Goal: Contribute content

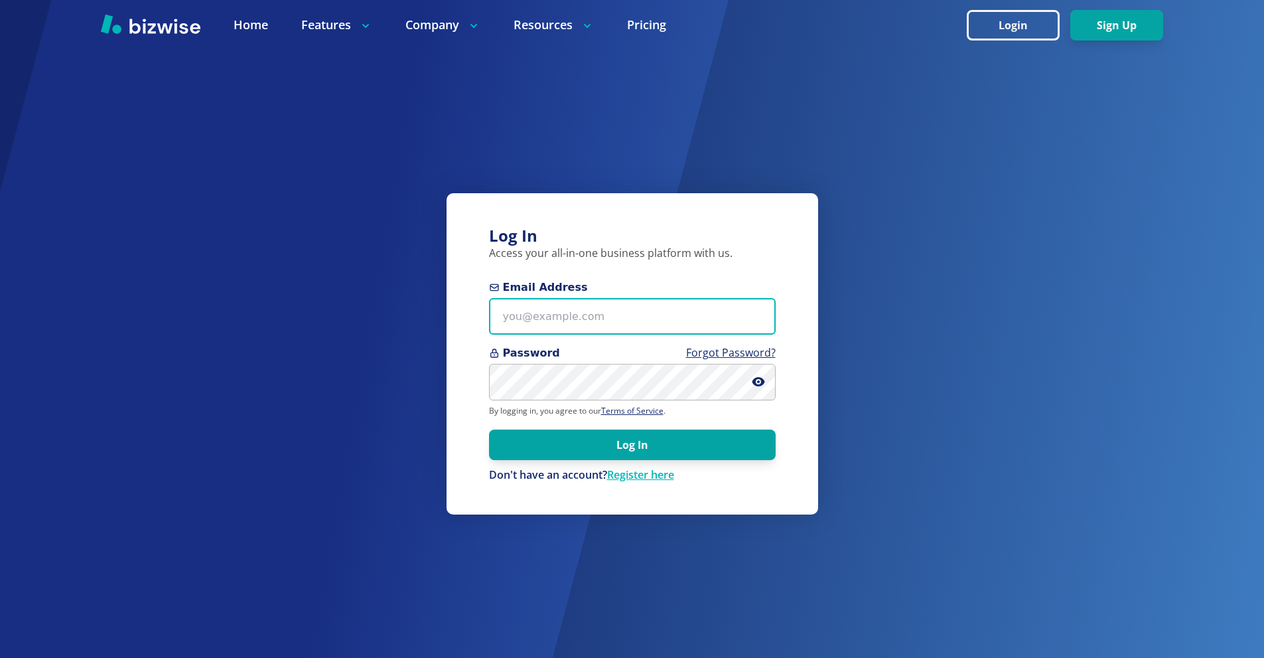
click at [608, 323] on input "Email Address" at bounding box center [632, 316] width 287 height 36
paste input "[EMAIL_ADDRESS][DOMAIN_NAME]"
type input "[EMAIL_ADDRESS][DOMAIN_NAME]"
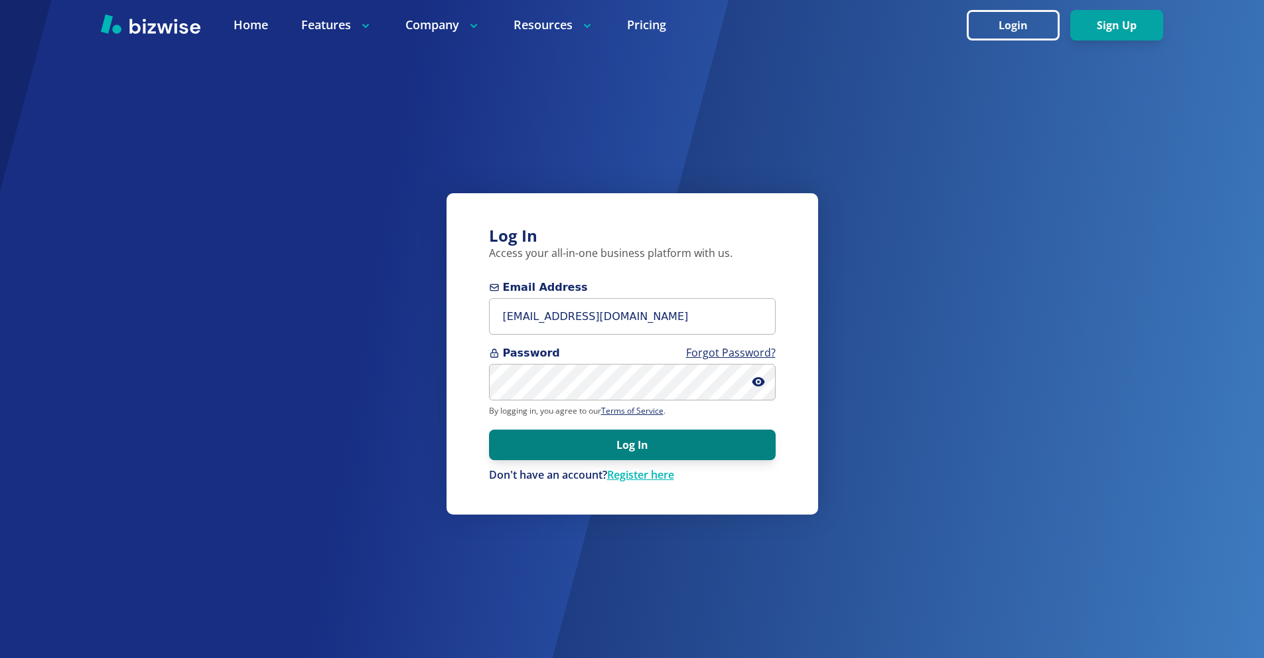
drag, startPoint x: 670, startPoint y: 447, endPoint x: 666, endPoint y: 441, distance: 7.2
click at [670, 447] on button "Log In" at bounding box center [632, 444] width 287 height 31
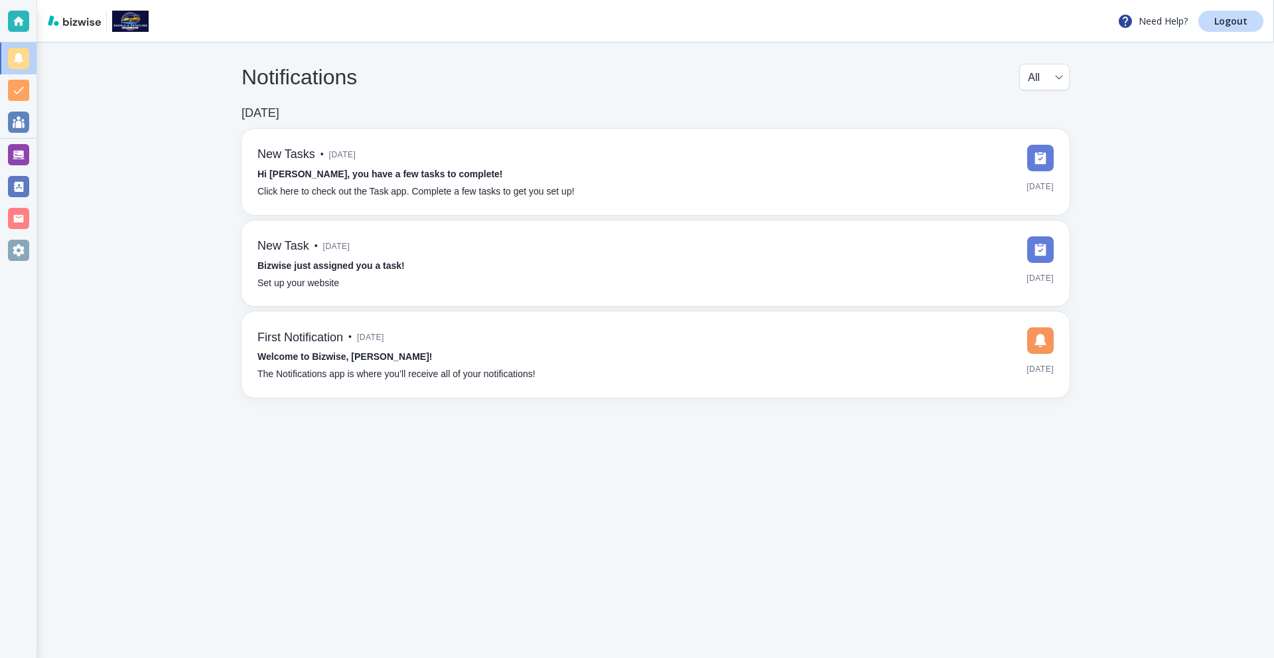
click at [23, 156] on div at bounding box center [18, 154] width 21 height 21
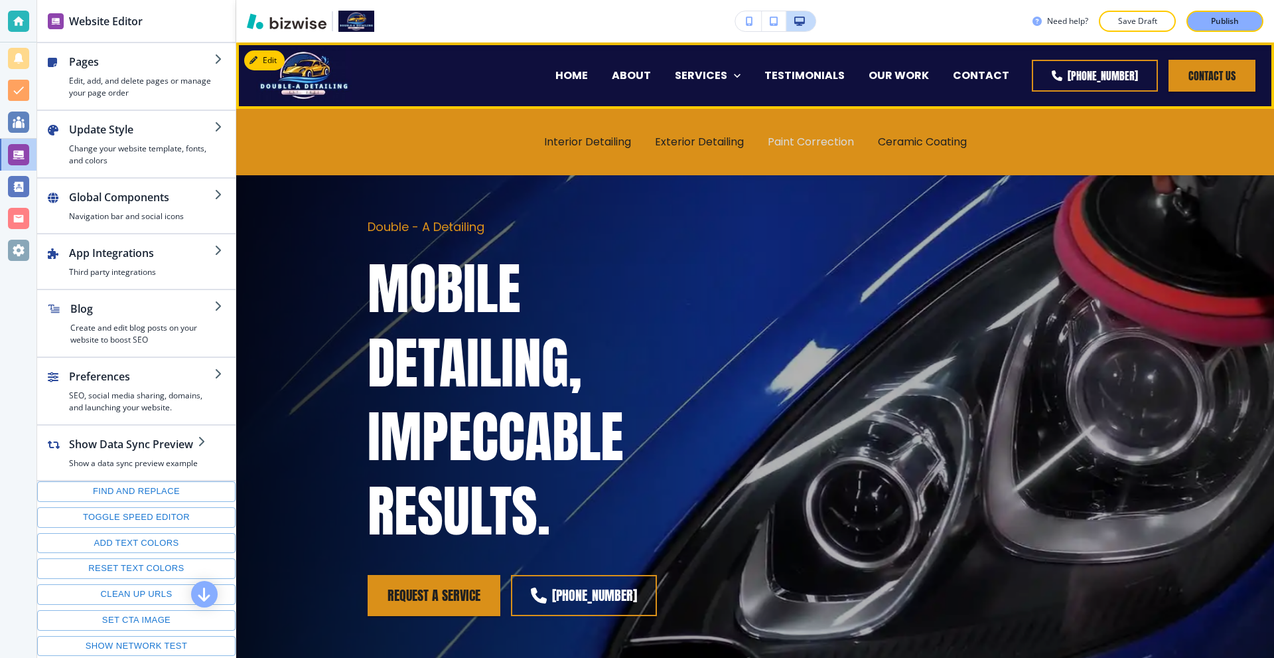
click at [780, 137] on p "Paint Correction" at bounding box center [811, 141] width 86 height 15
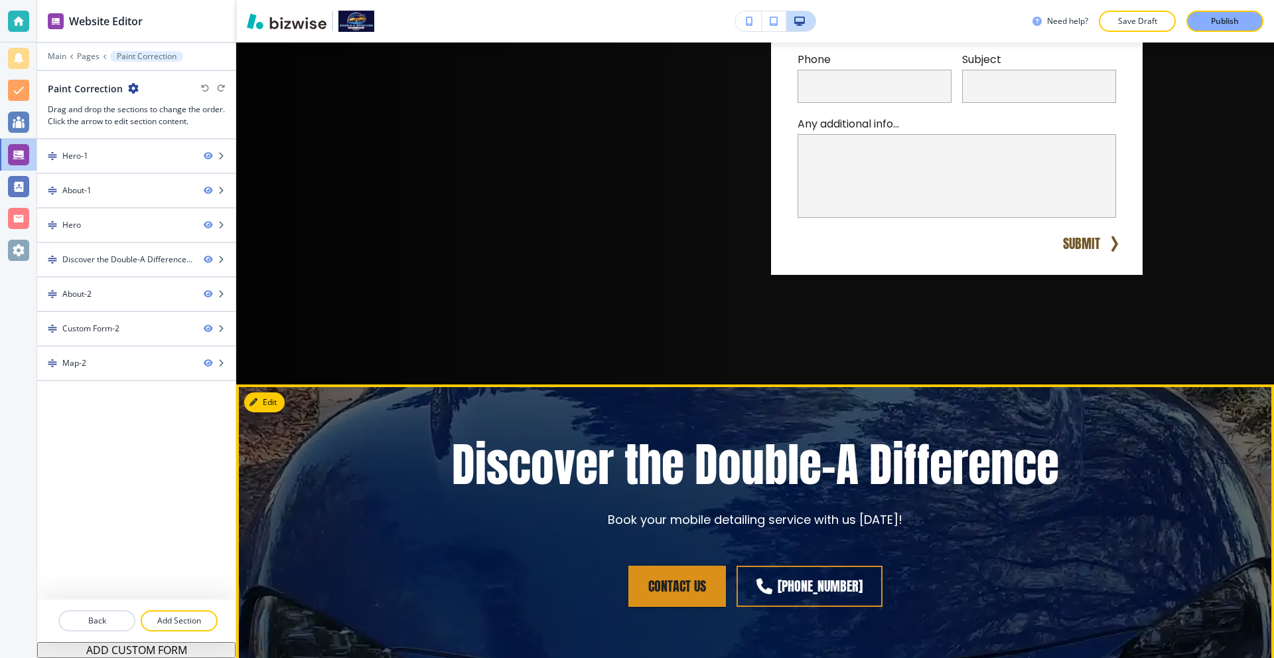
scroll to position [2123, 0]
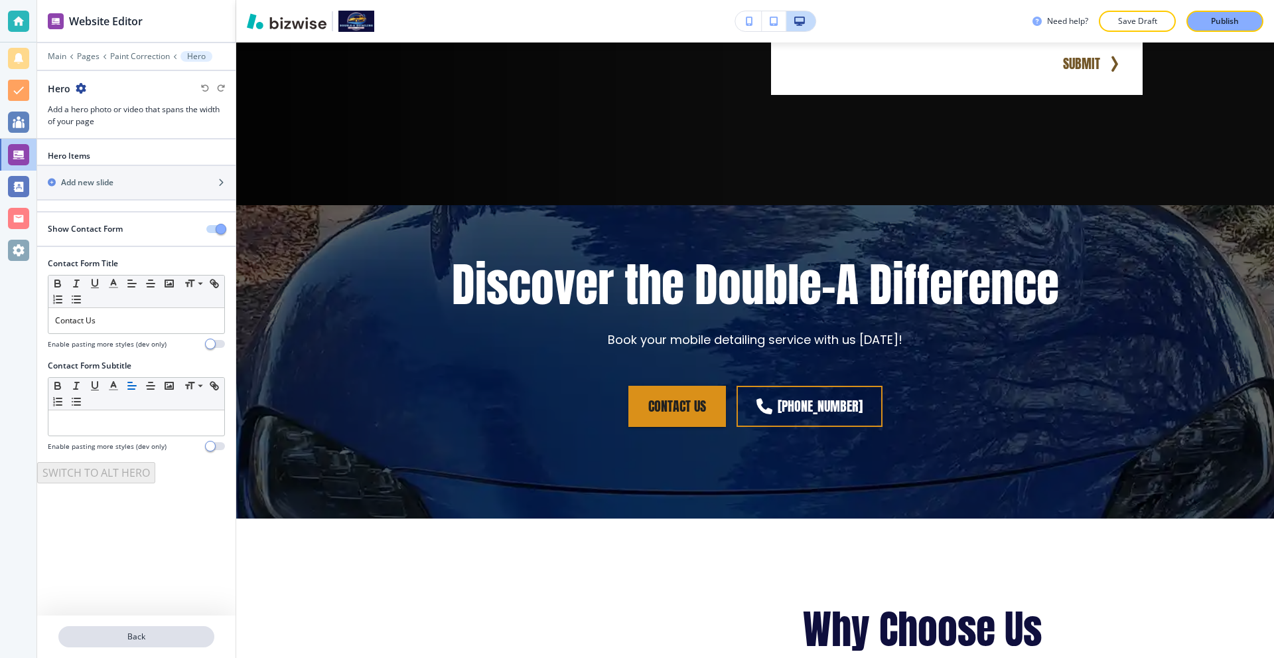
click at [143, 632] on p "Back" at bounding box center [136, 636] width 153 height 12
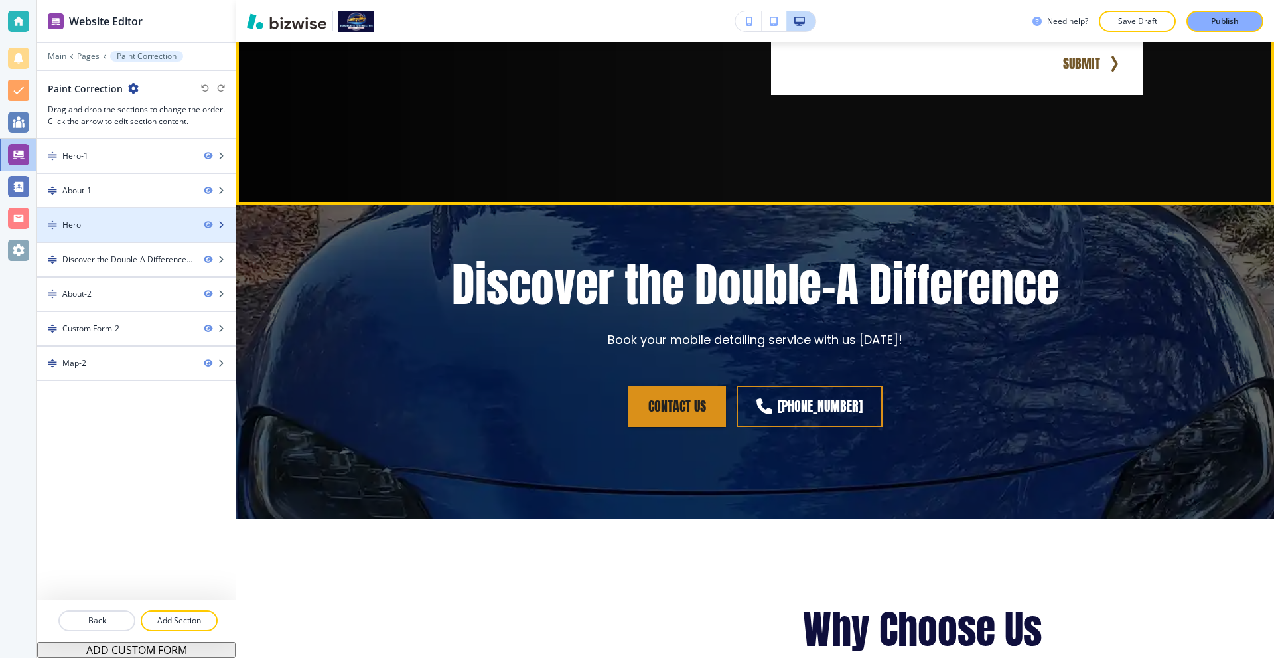
click at [109, 222] on div "Hero" at bounding box center [115, 225] width 156 height 12
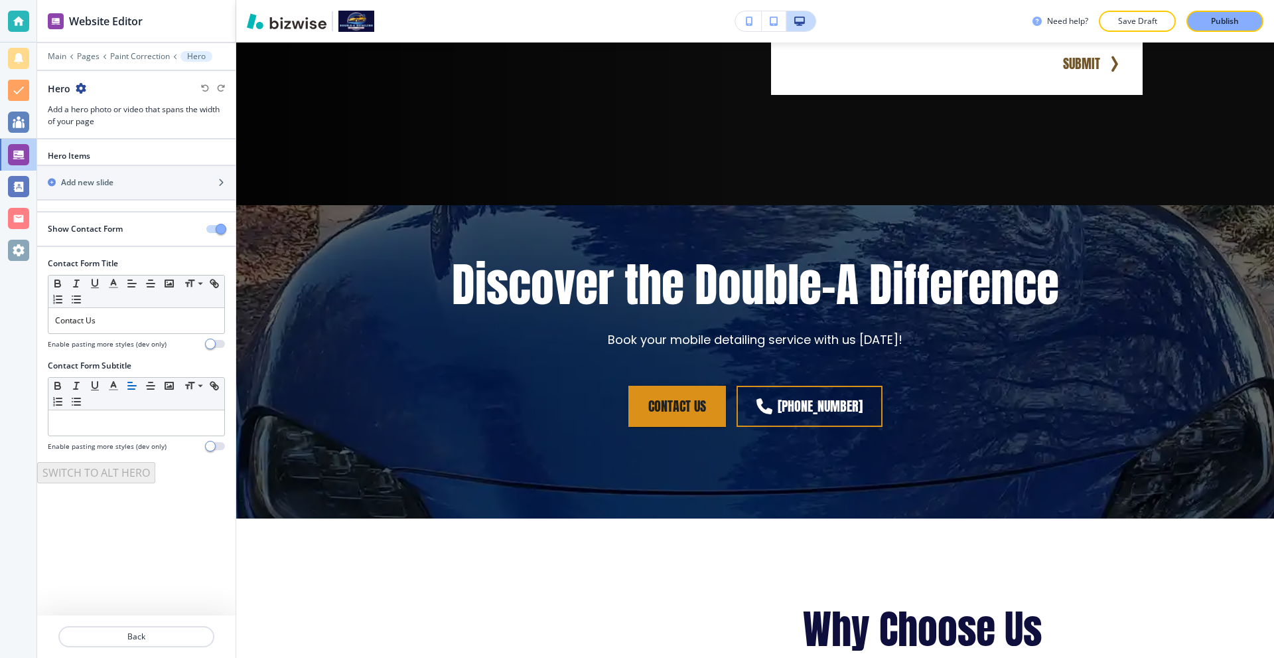
click at [78, 90] on icon "button" at bounding box center [81, 88] width 11 height 11
click at [103, 152] on p "Delete Section" at bounding box center [118, 158] width 68 height 12
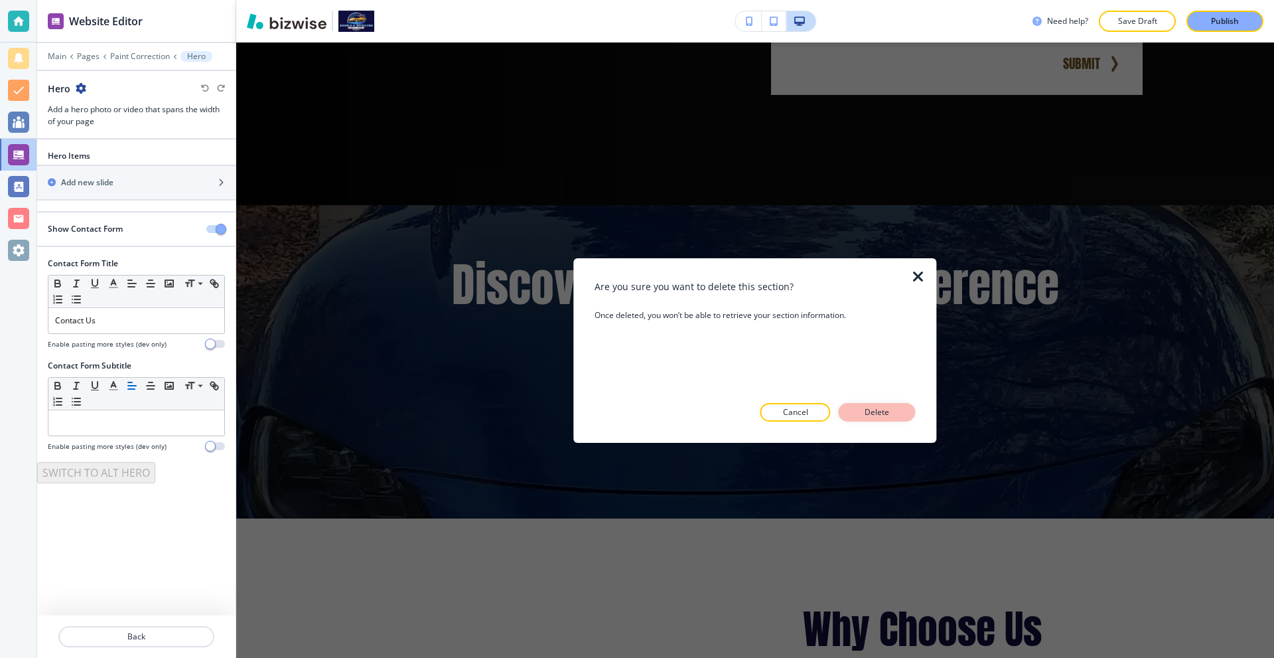
click at [856, 409] on button "Delete" at bounding box center [877, 412] width 77 height 19
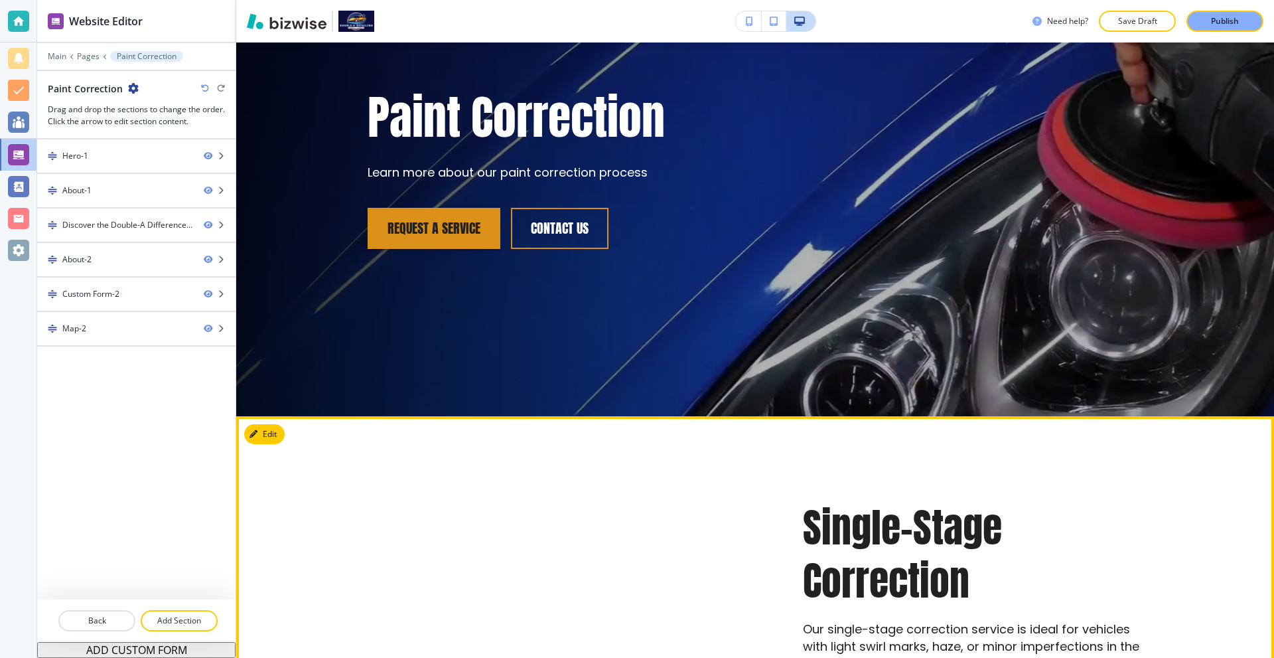
scroll to position [0, 0]
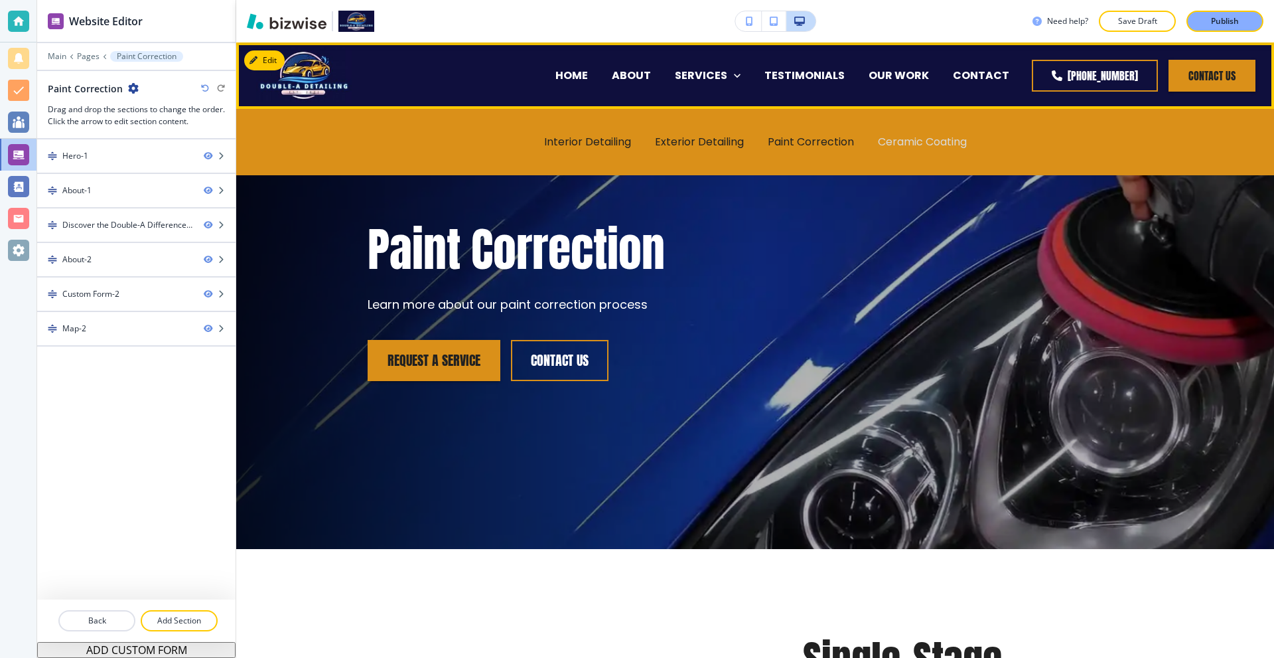
click at [884, 141] on p "Ceramic Coating" at bounding box center [922, 141] width 89 height 15
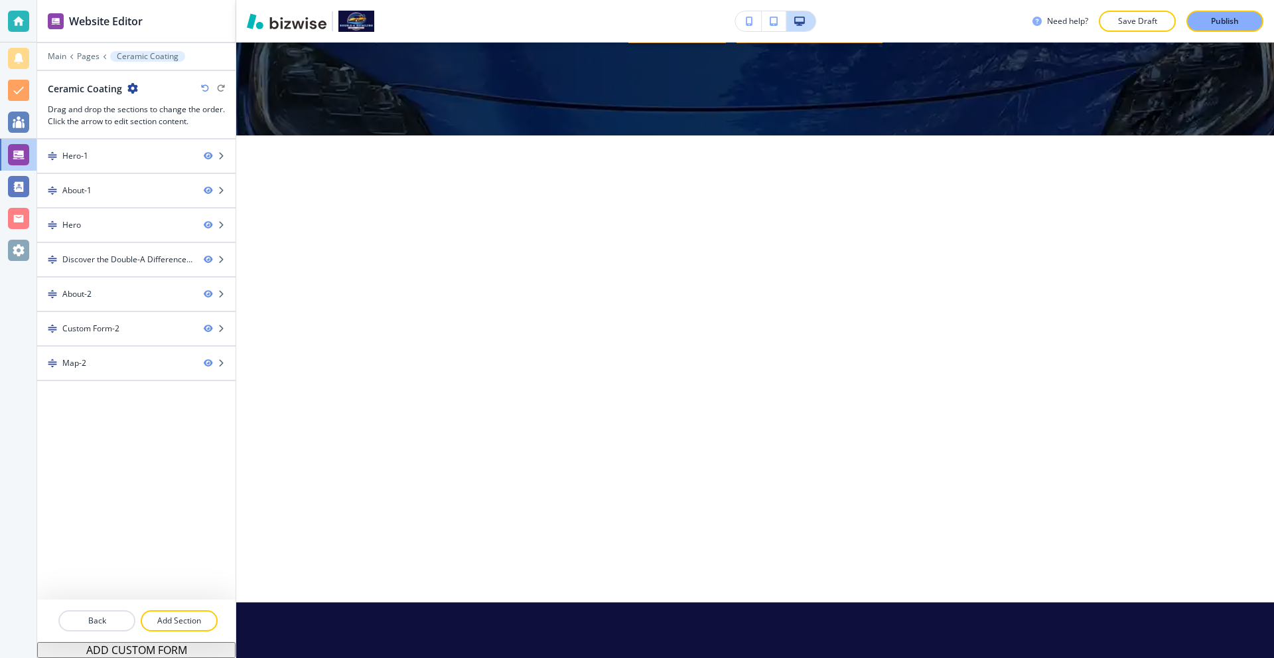
scroll to position [2720, 0]
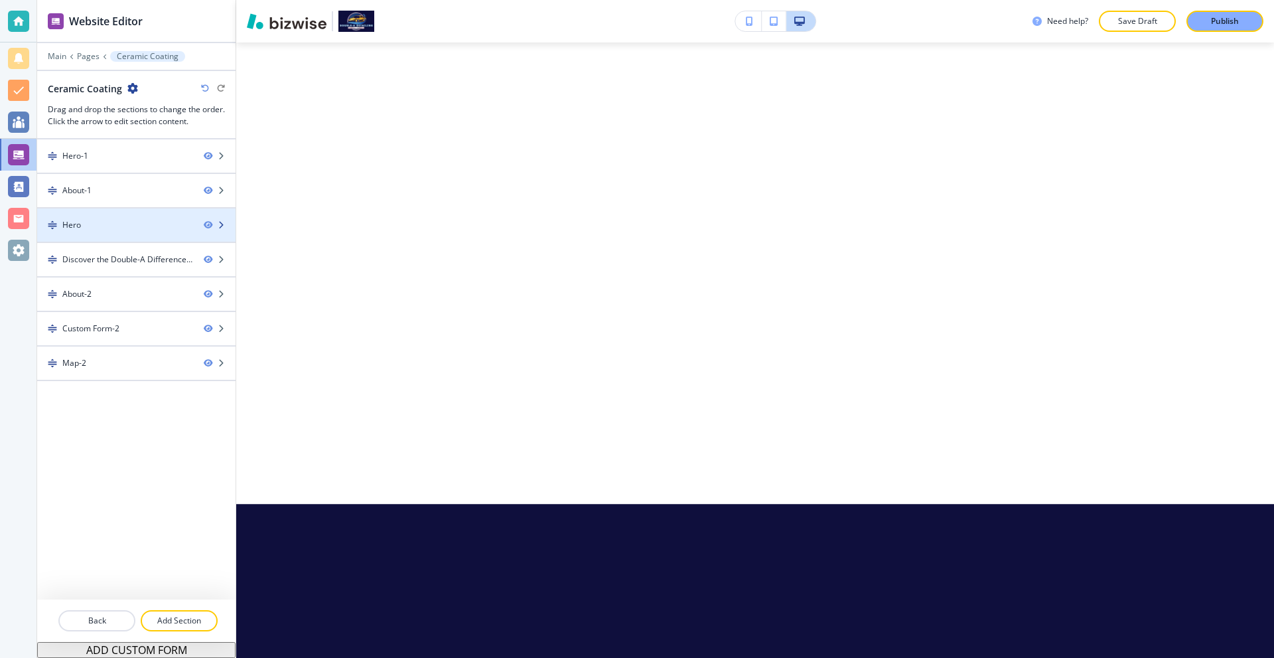
click at [142, 232] on div at bounding box center [136, 236] width 198 height 11
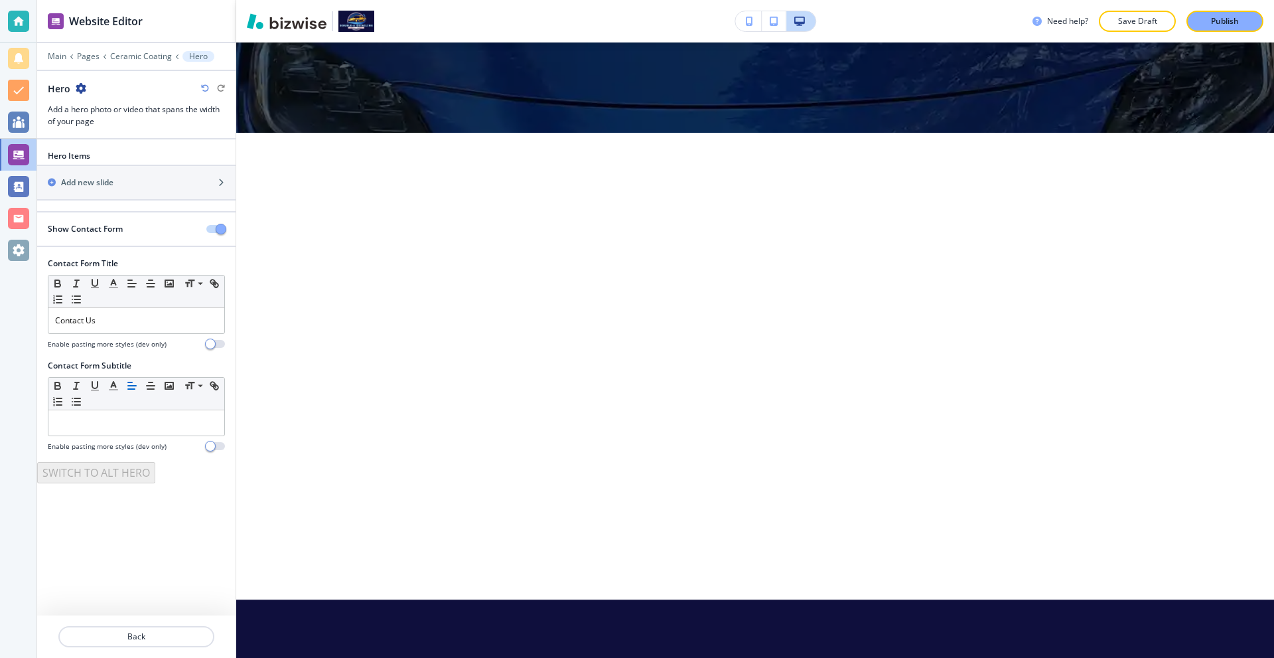
scroll to position [2596, 0]
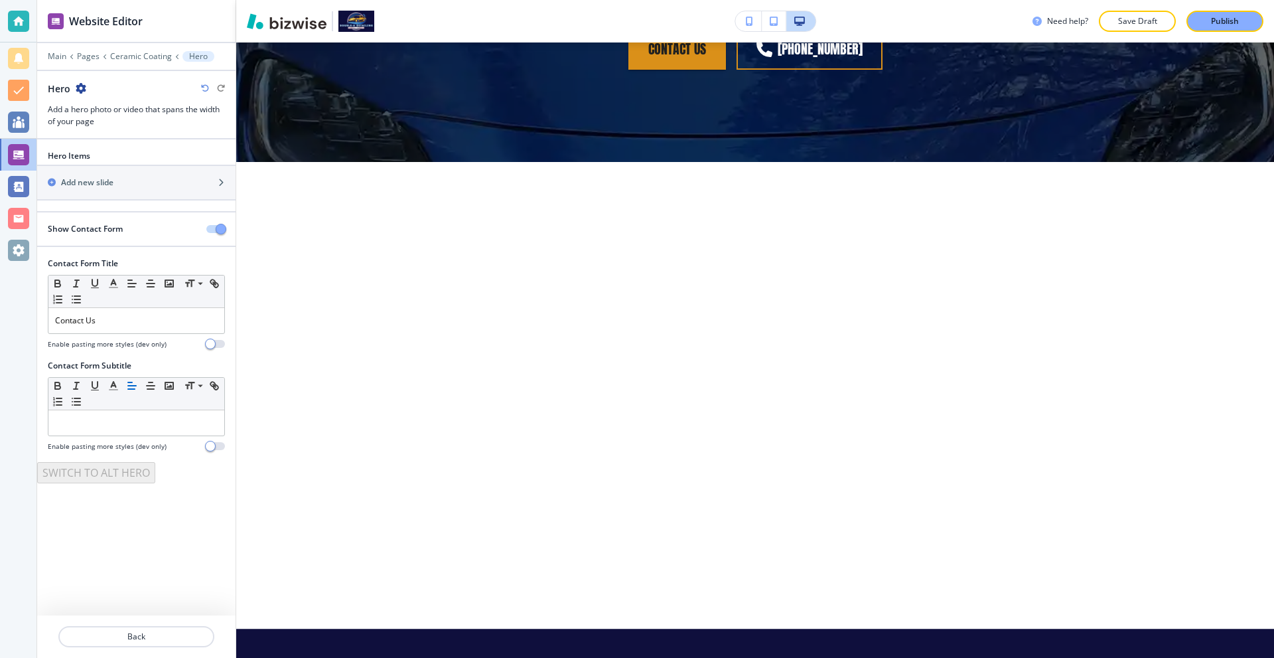
click at [81, 86] on icon "button" at bounding box center [81, 88] width 11 height 11
click at [139, 150] on button "Delete Section" at bounding box center [117, 158] width 85 height 24
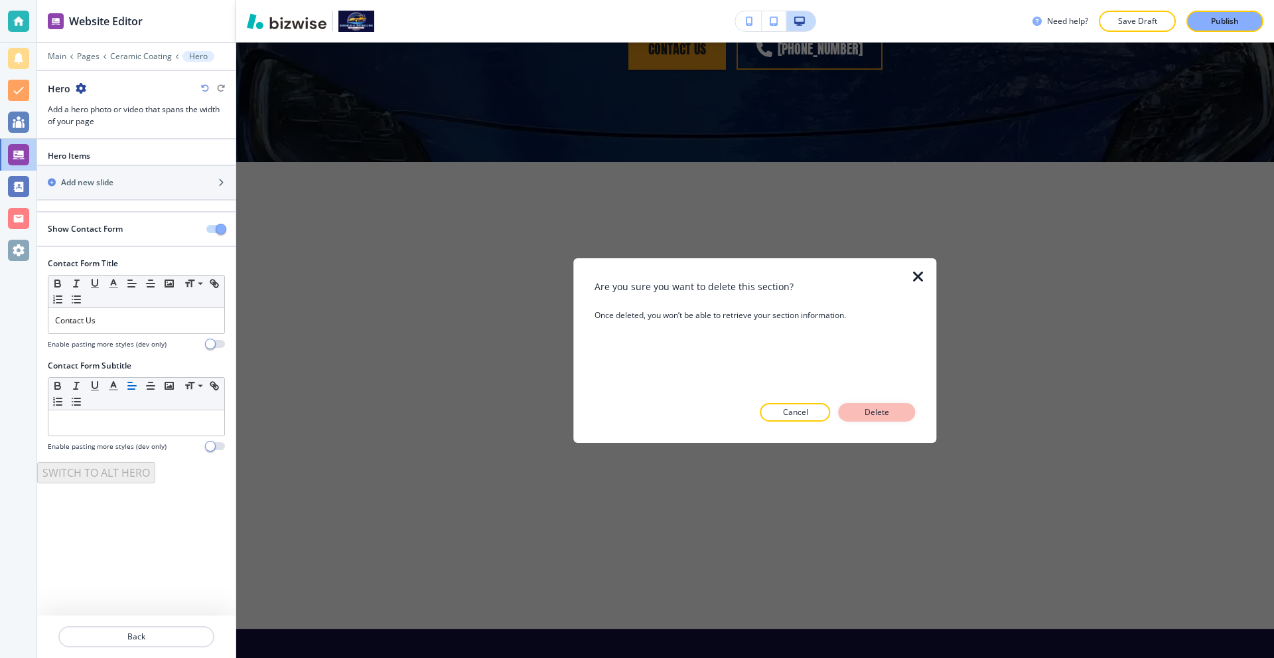
click at [878, 406] on p "Delete" at bounding box center [877, 412] width 32 height 12
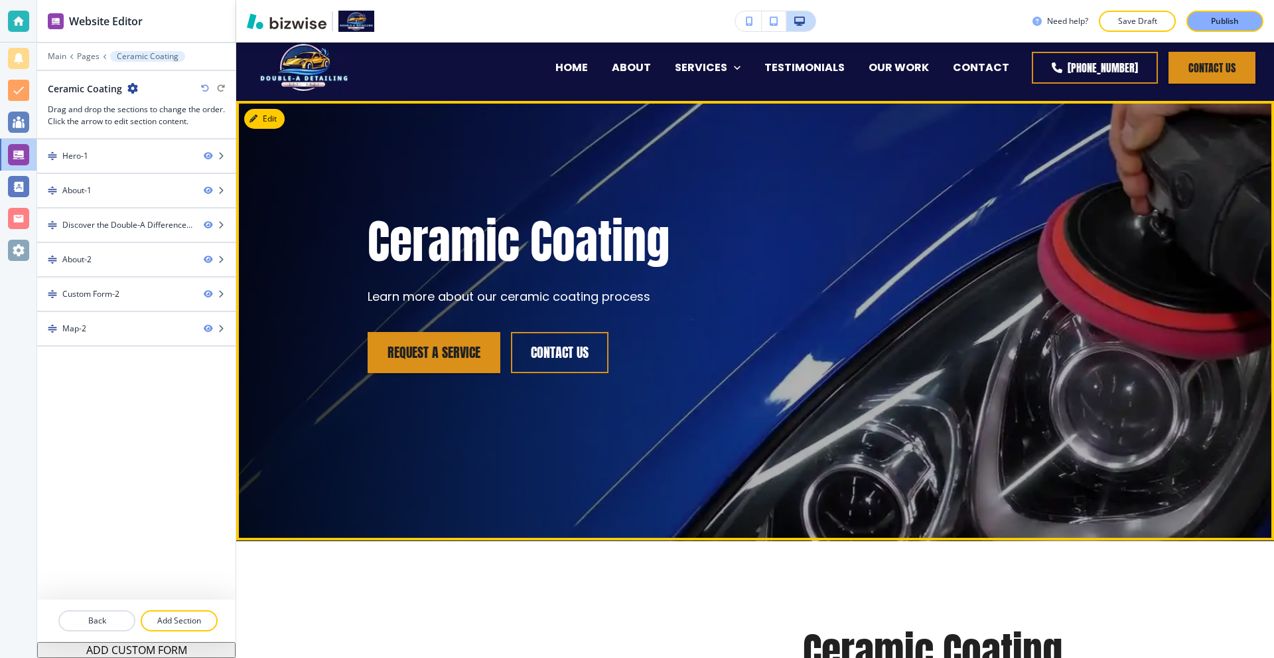
scroll to position [0, 0]
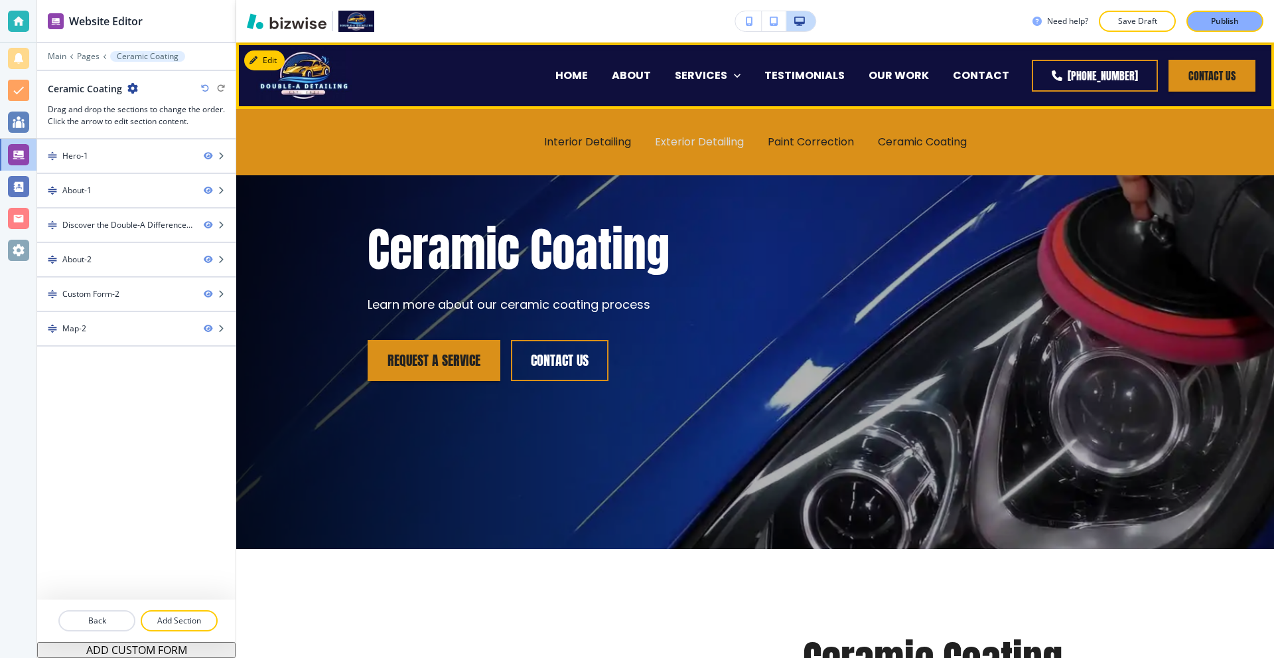
click at [695, 139] on p "Exterior Detailing" at bounding box center [699, 141] width 89 height 15
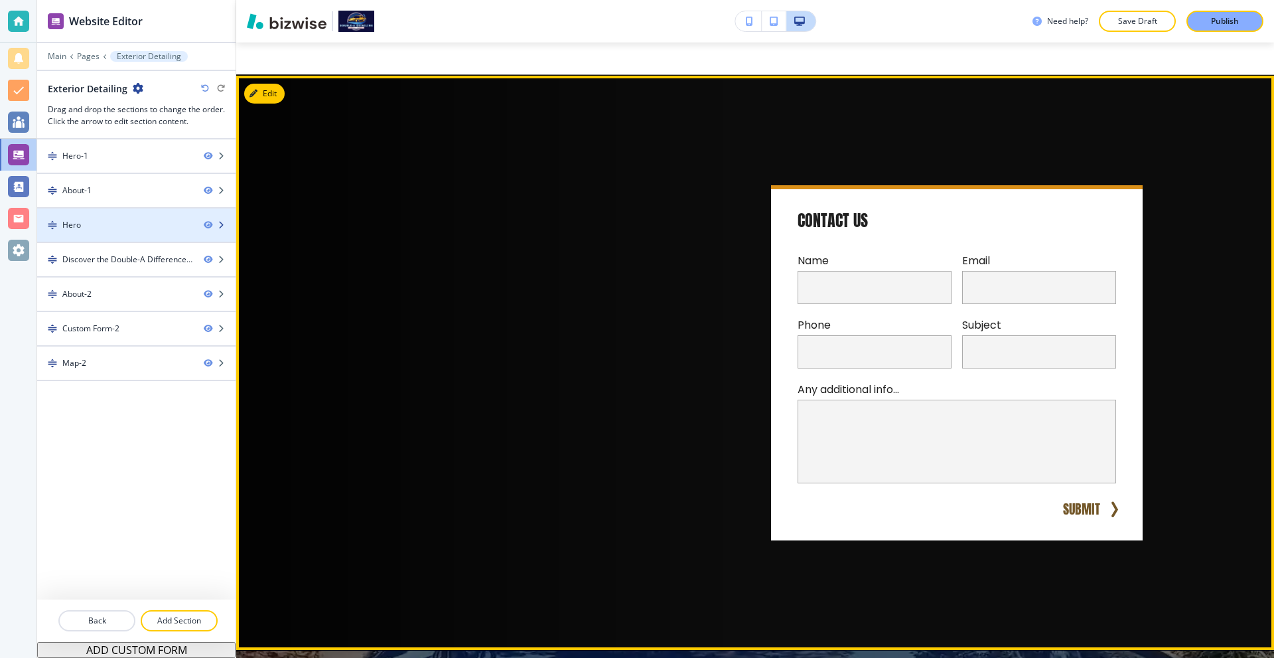
click at [86, 228] on div "Hero" at bounding box center [115, 225] width 156 height 12
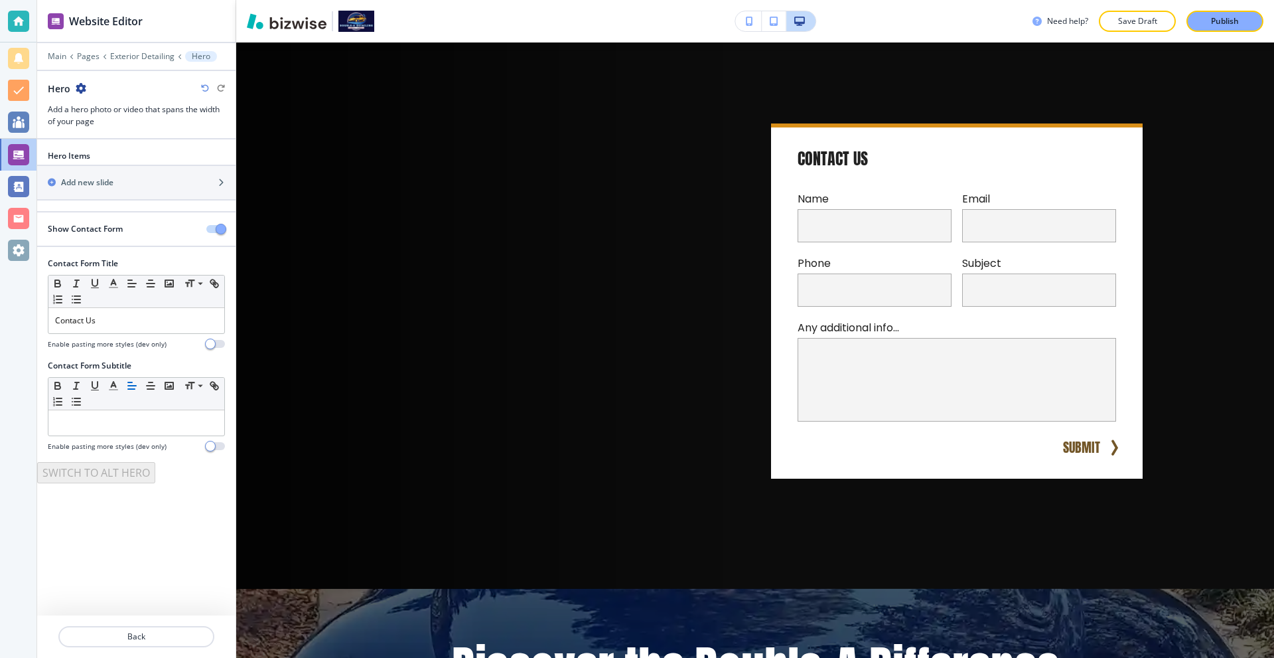
scroll to position [1854, 0]
click at [84, 84] on icon "button" at bounding box center [81, 88] width 11 height 11
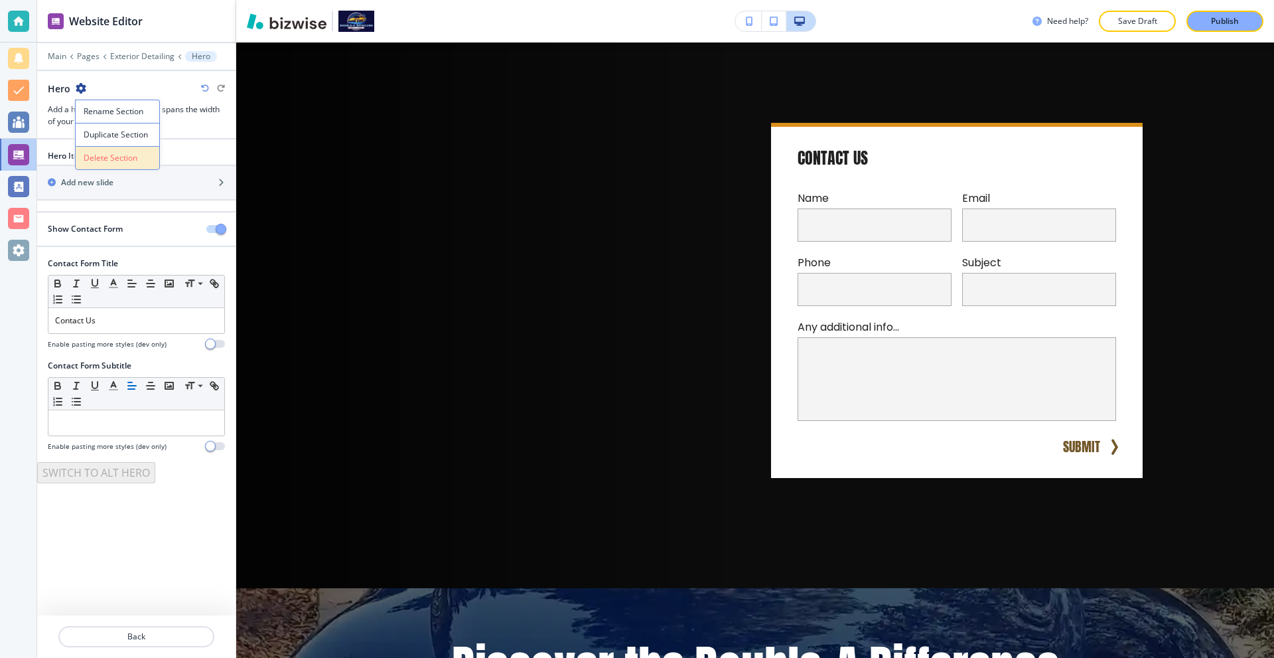
click at [140, 155] on p "Delete Section" at bounding box center [118, 158] width 68 height 12
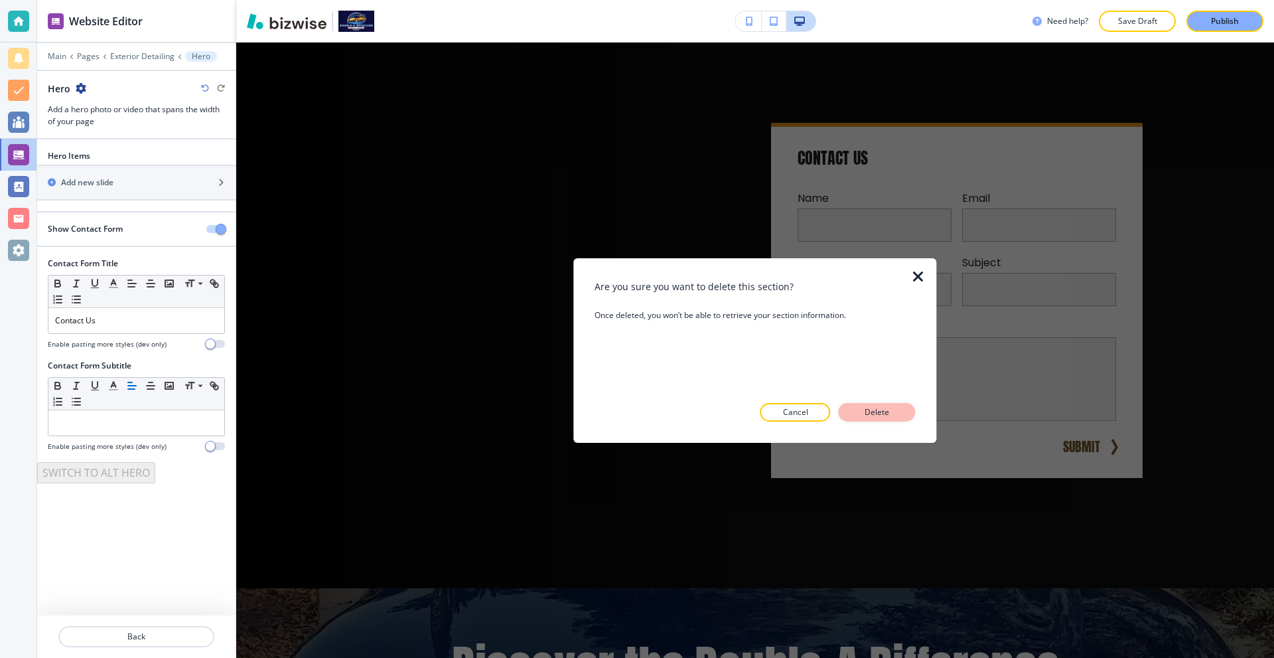
click at [887, 415] on p "Delete" at bounding box center [877, 412] width 32 height 12
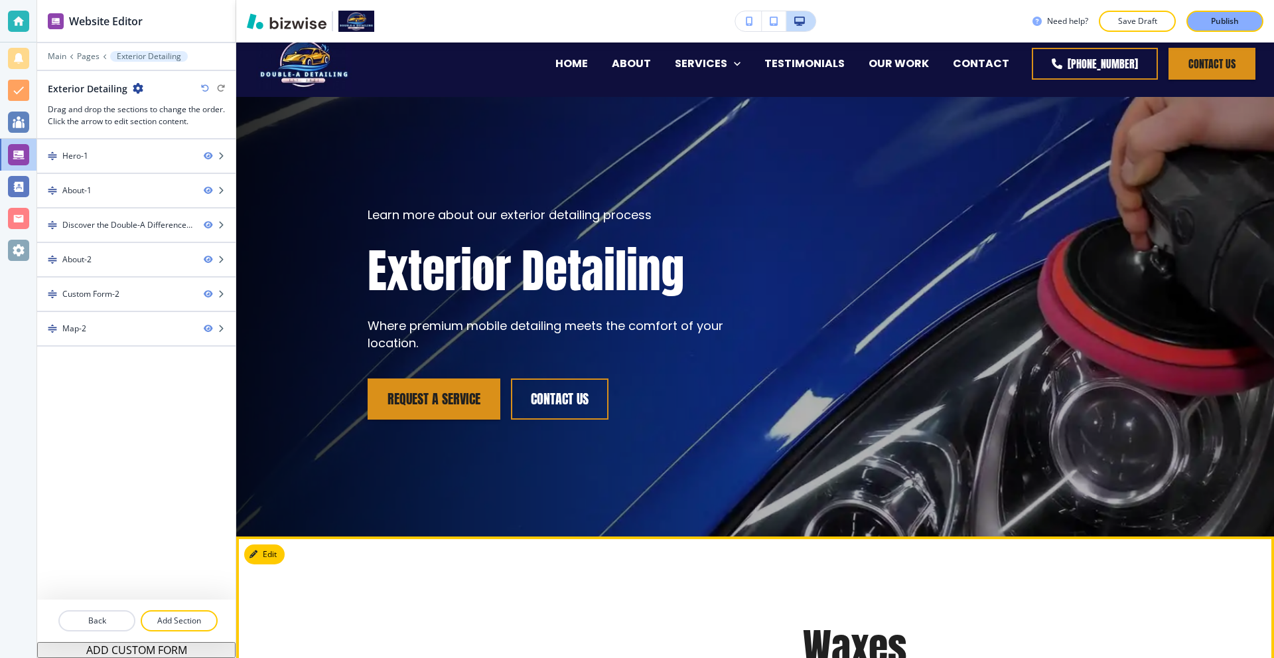
scroll to position [0, 0]
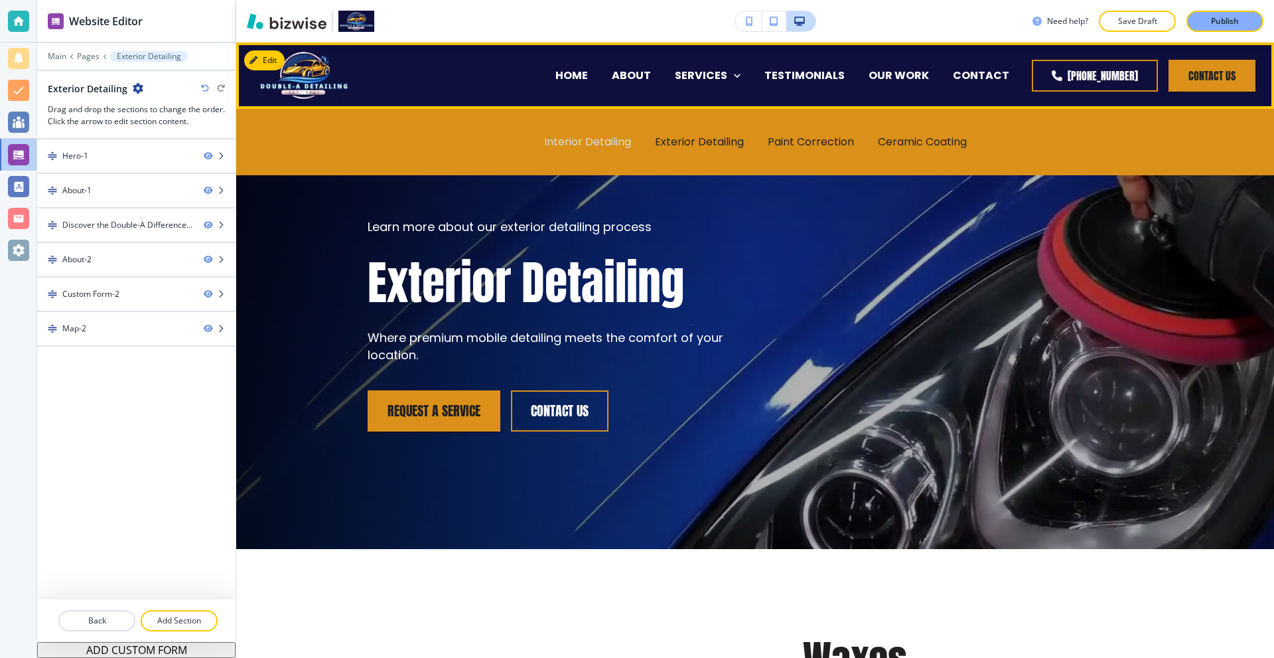
click at [606, 143] on p "Interior Detailing" at bounding box center [587, 141] width 87 height 15
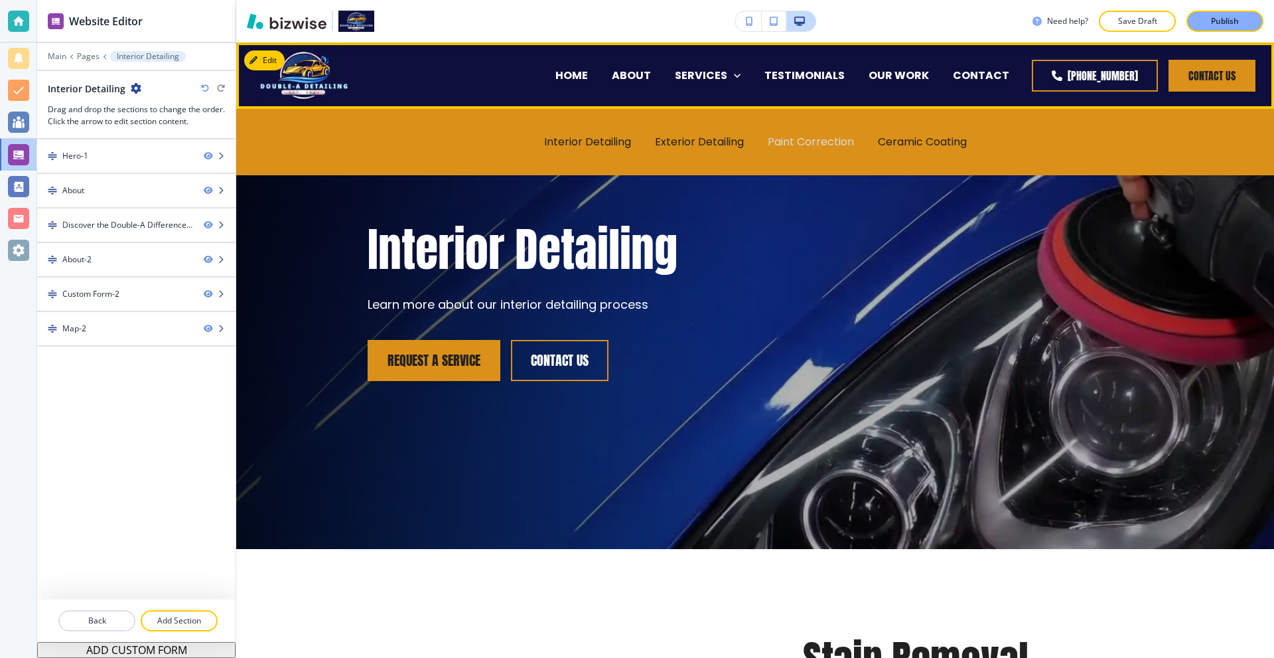
click at [793, 140] on p "Paint Correction" at bounding box center [811, 141] width 86 height 15
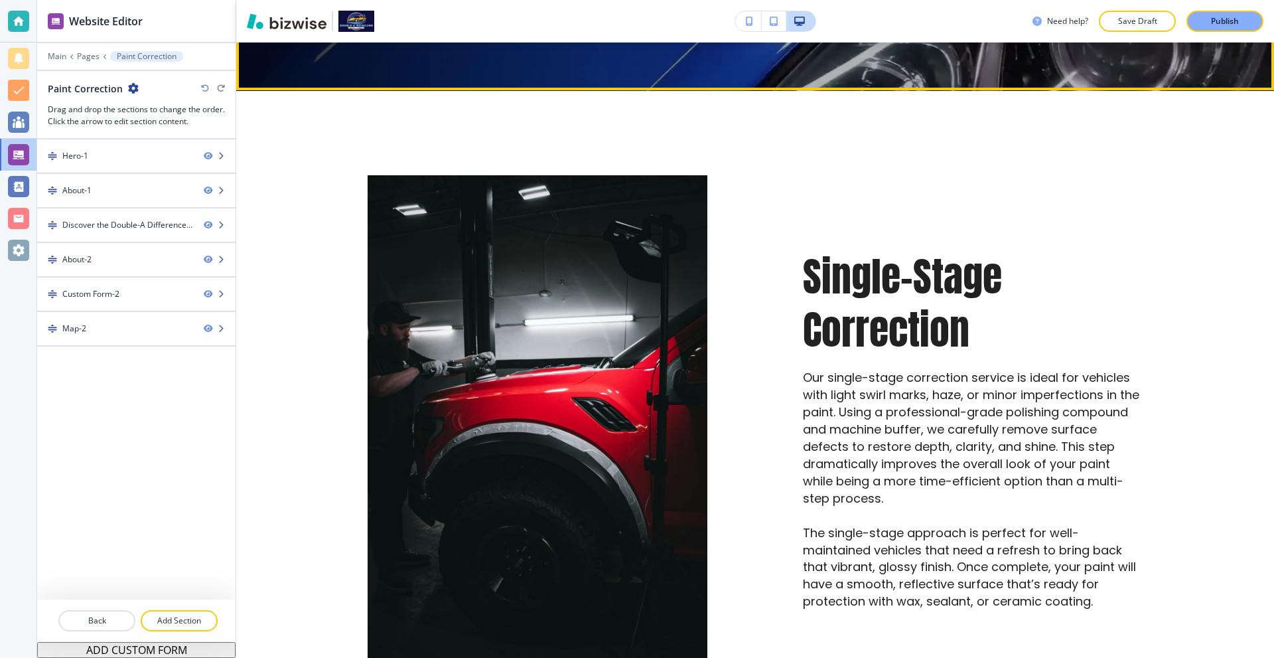
scroll to position [531, 0]
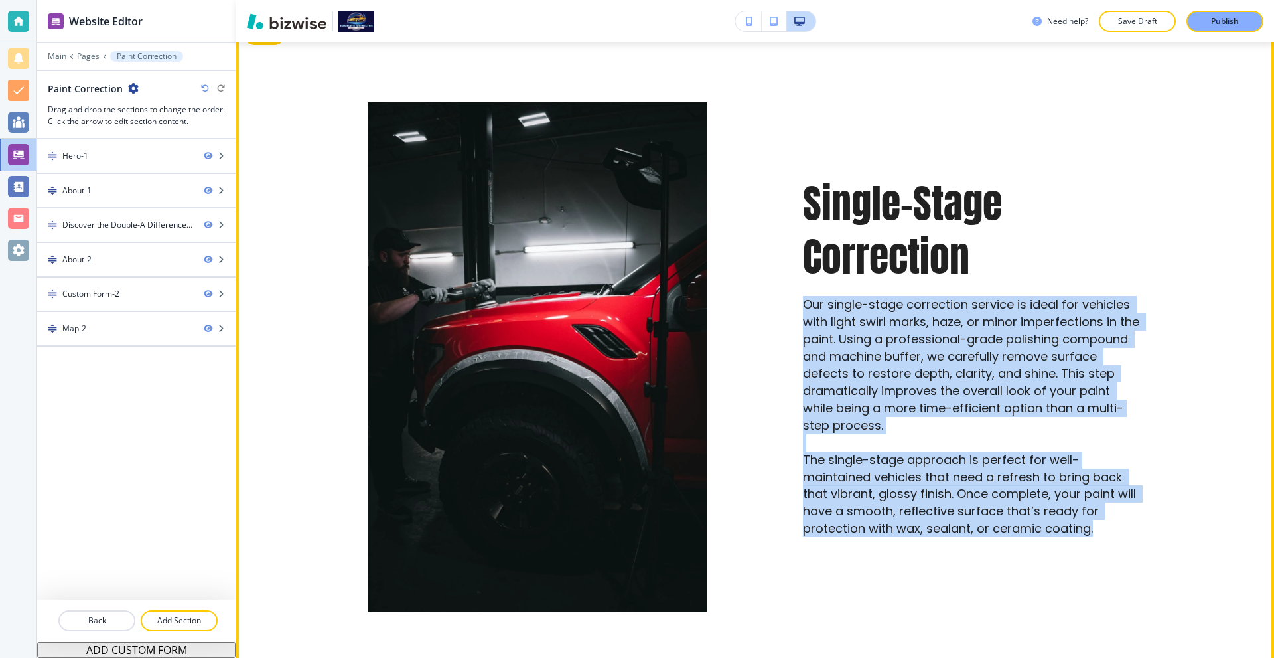
drag, startPoint x: 802, startPoint y: 304, endPoint x: 1149, endPoint y: 539, distance: 418.9
copy p "Our single-stage correction service is ideal for vehicles with light swirl mark…"
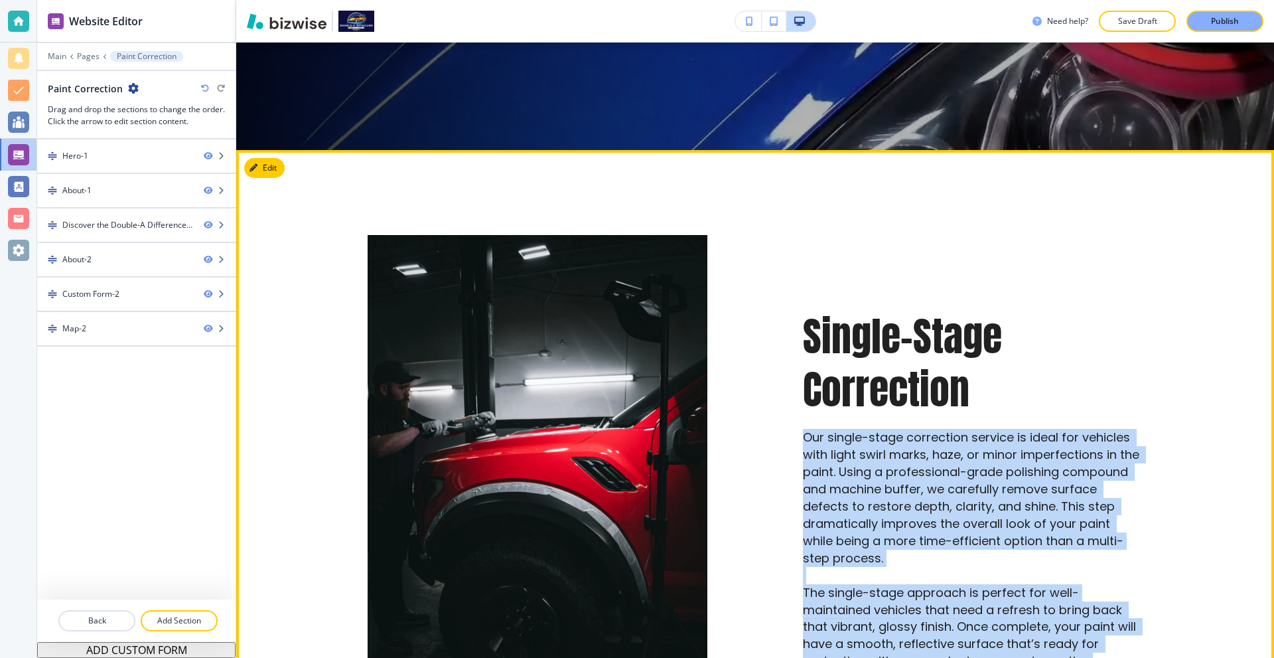
click at [266, 158] on button "Edit" at bounding box center [264, 168] width 40 height 20
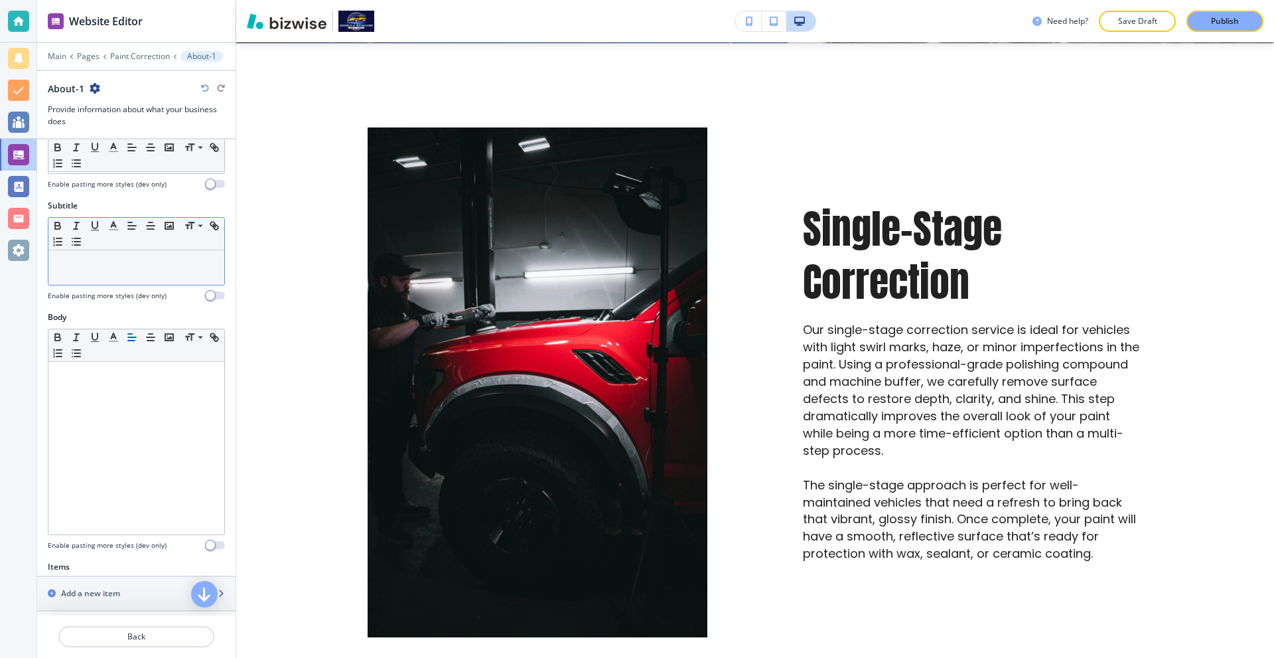
scroll to position [398, 0]
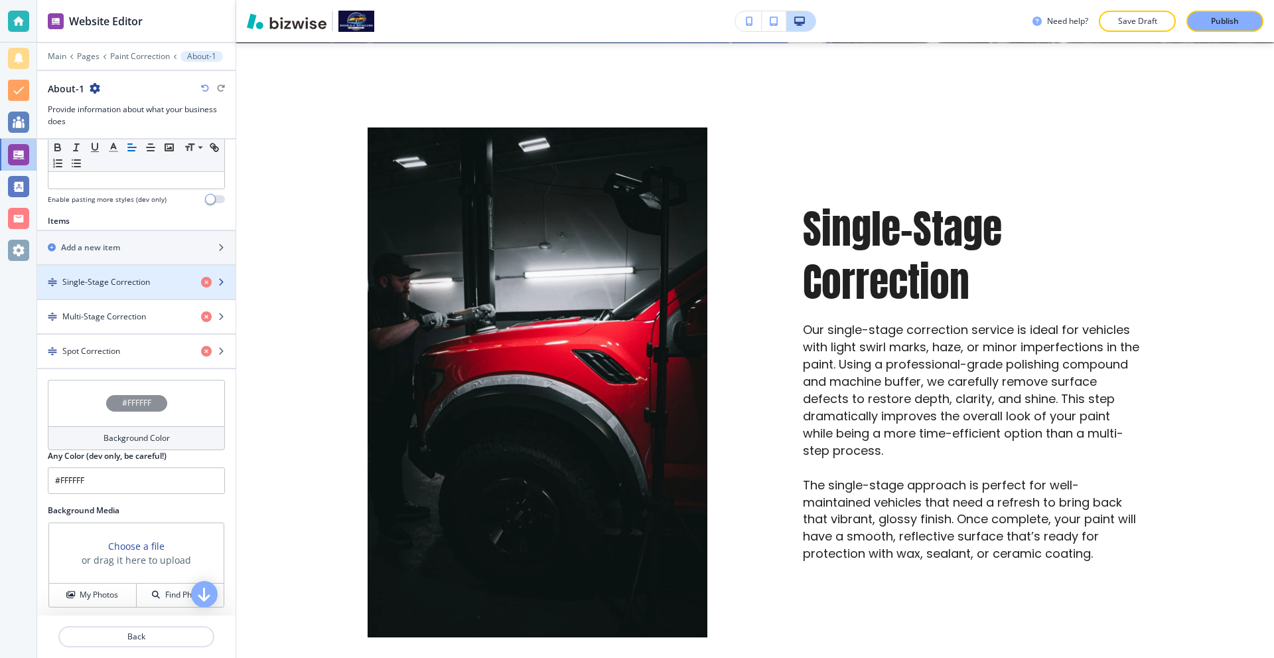
click at [120, 269] on div "button" at bounding box center [136, 270] width 198 height 11
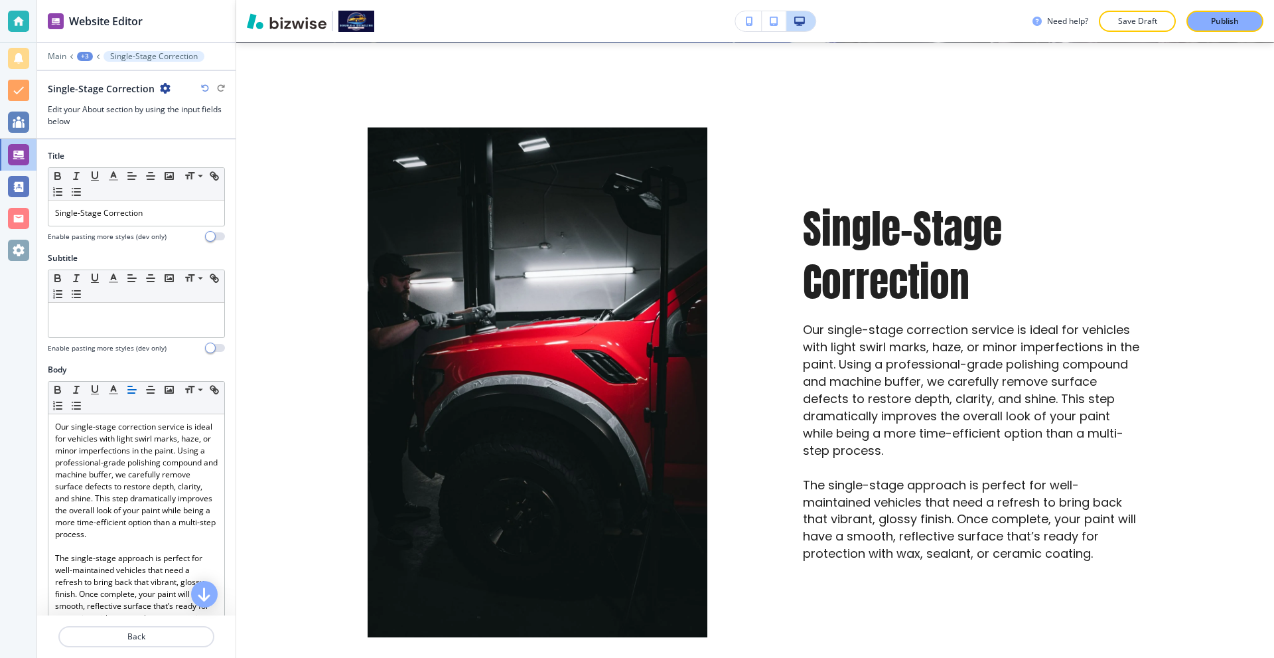
scroll to position [527, 0]
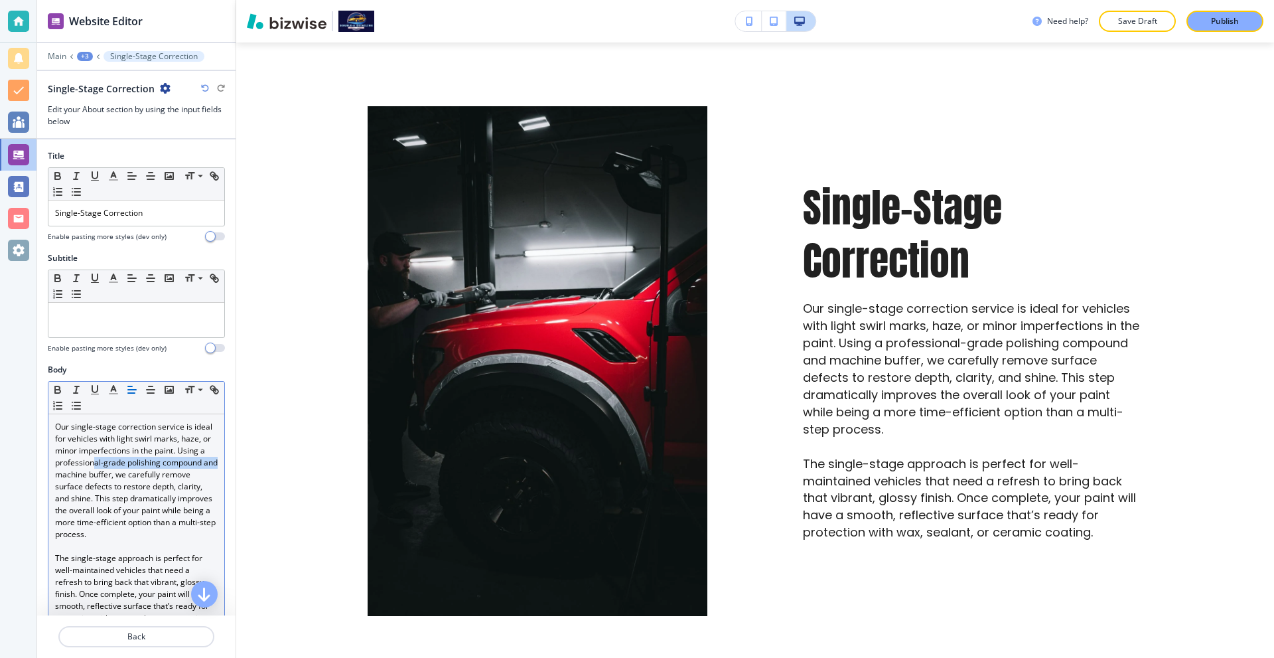
click at [147, 468] on p "Our single-stage correction service is ideal for vehicles with light swirl mark…" at bounding box center [136, 480] width 163 height 119
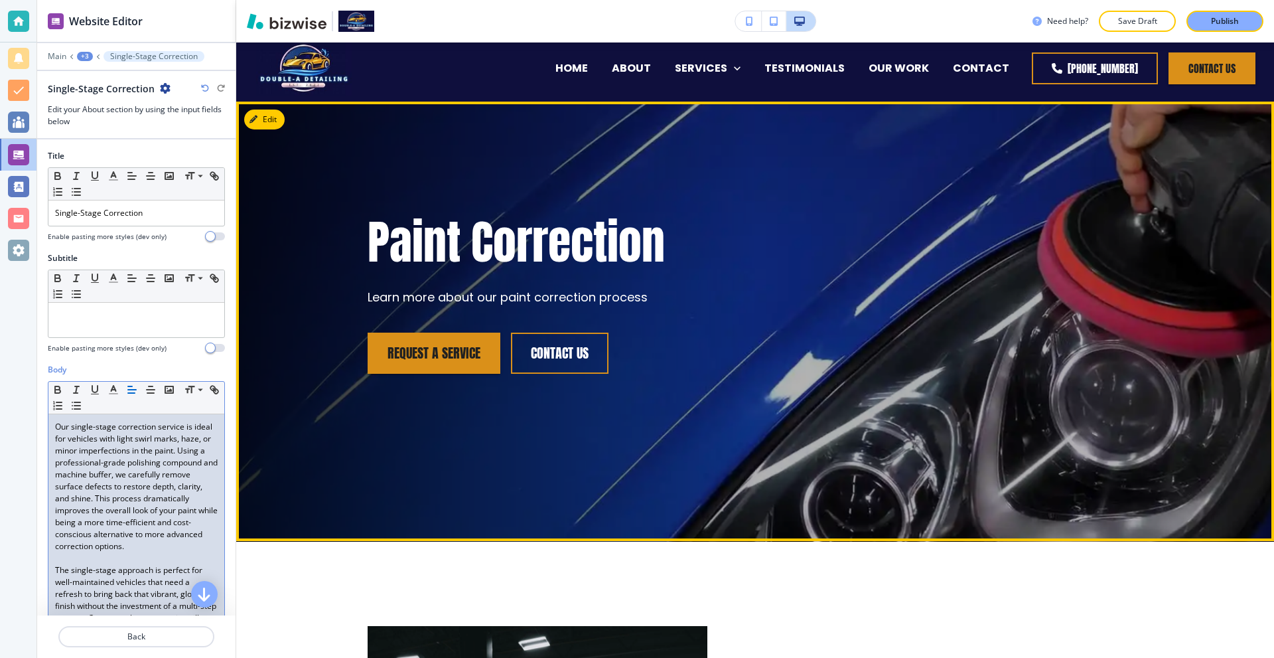
scroll to position [0, 0]
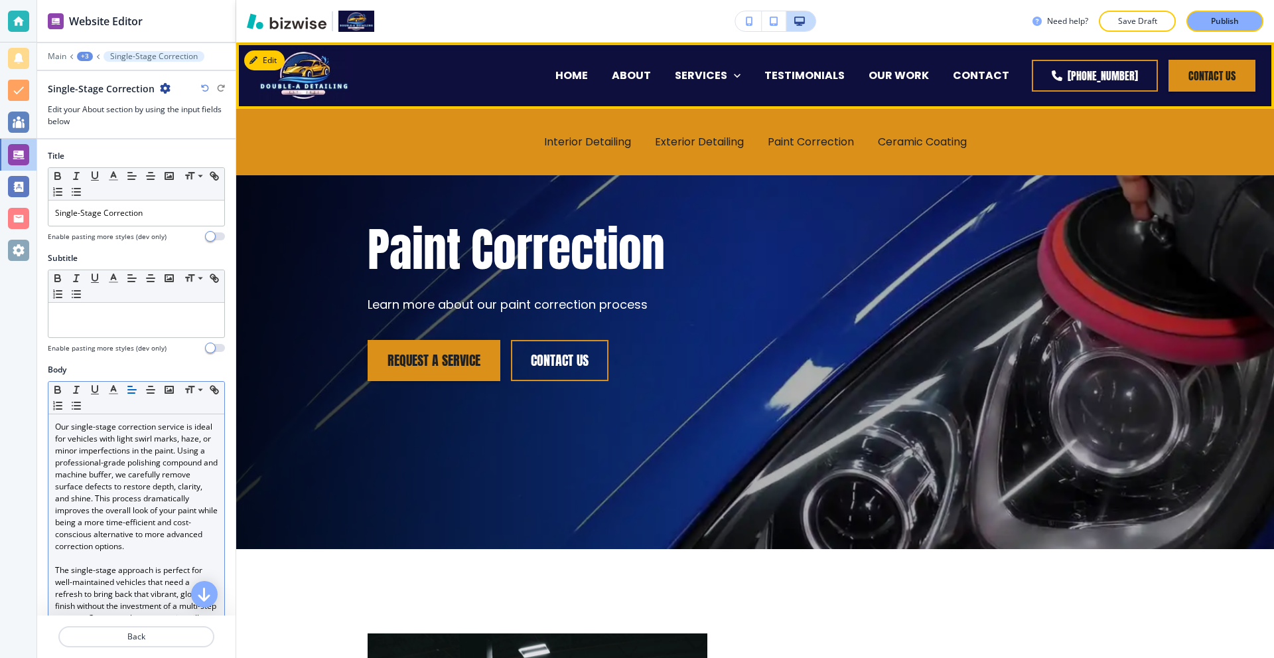
click at [894, 131] on div "Ceramic Coating" at bounding box center [922, 141] width 113 height 53
click at [894, 137] on p "Ceramic Coating" at bounding box center [922, 141] width 89 height 15
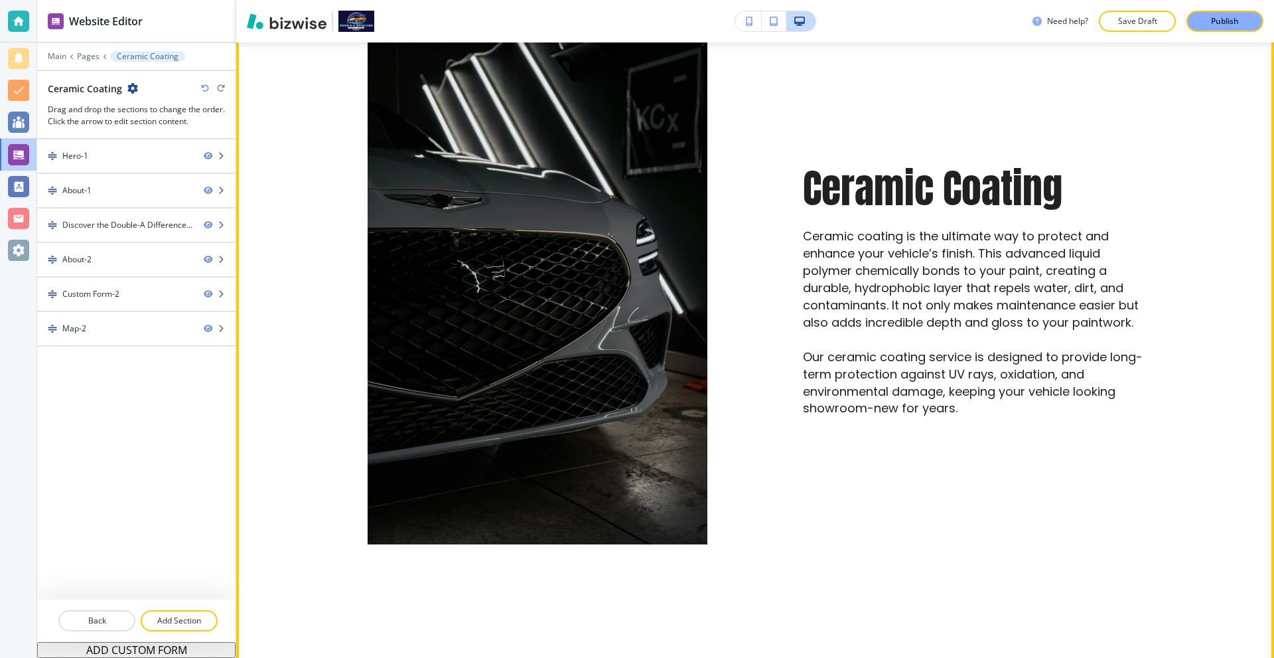
scroll to position [464, 0]
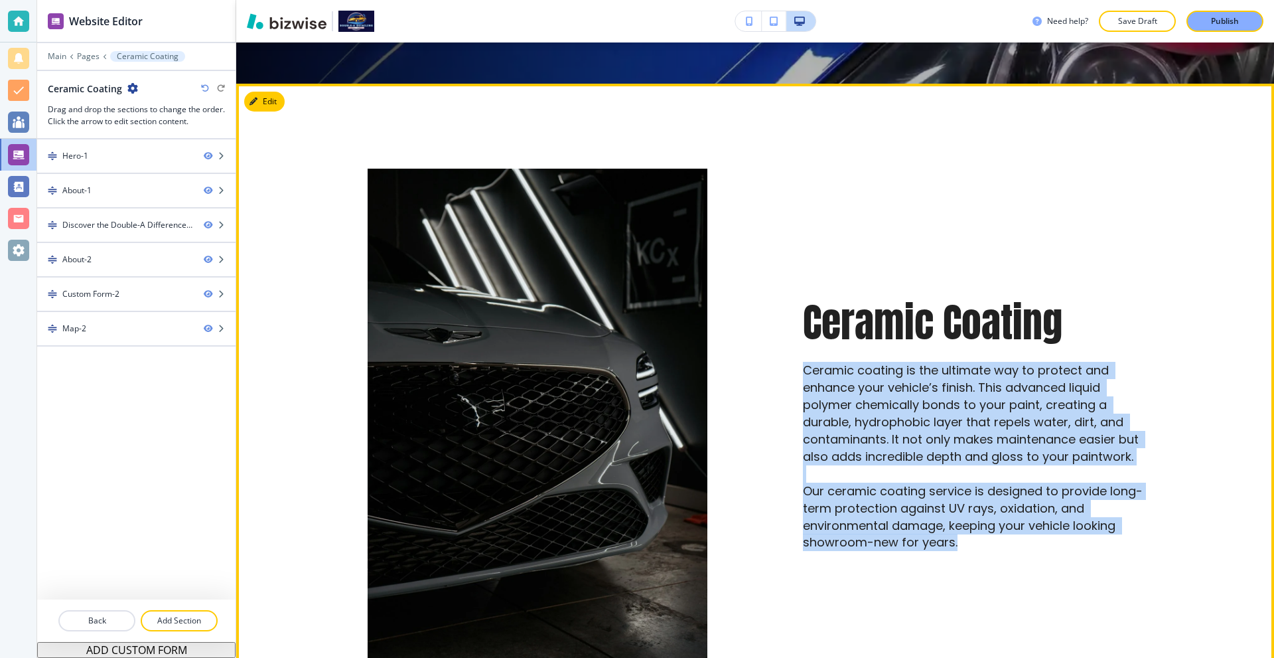
drag, startPoint x: 813, startPoint y: 383, endPoint x: 1003, endPoint y: 555, distance: 256.0
click at [1003, 555] on div "Ceramic Coating Ceramic coating is the ultimate way to protect and enhance your…" at bounding box center [924, 391] width 435 height 573
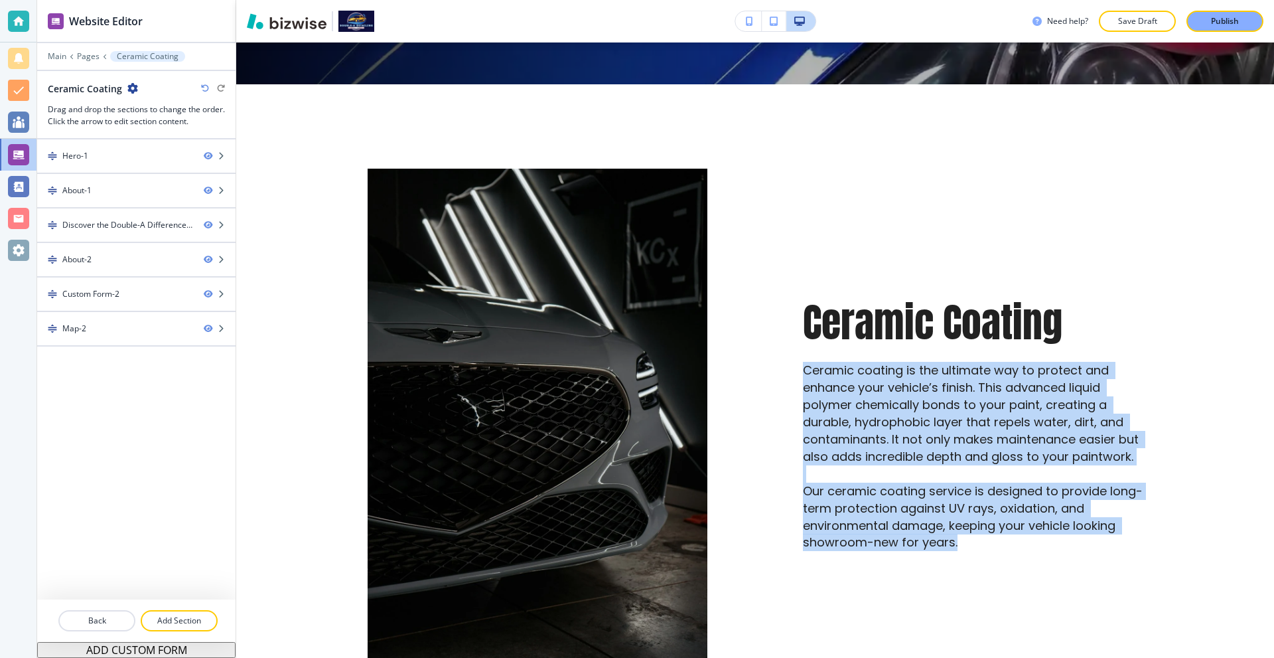
copy p "Ceramic coating is the ultimate way to protect and enhance your vehicle’s finis…"
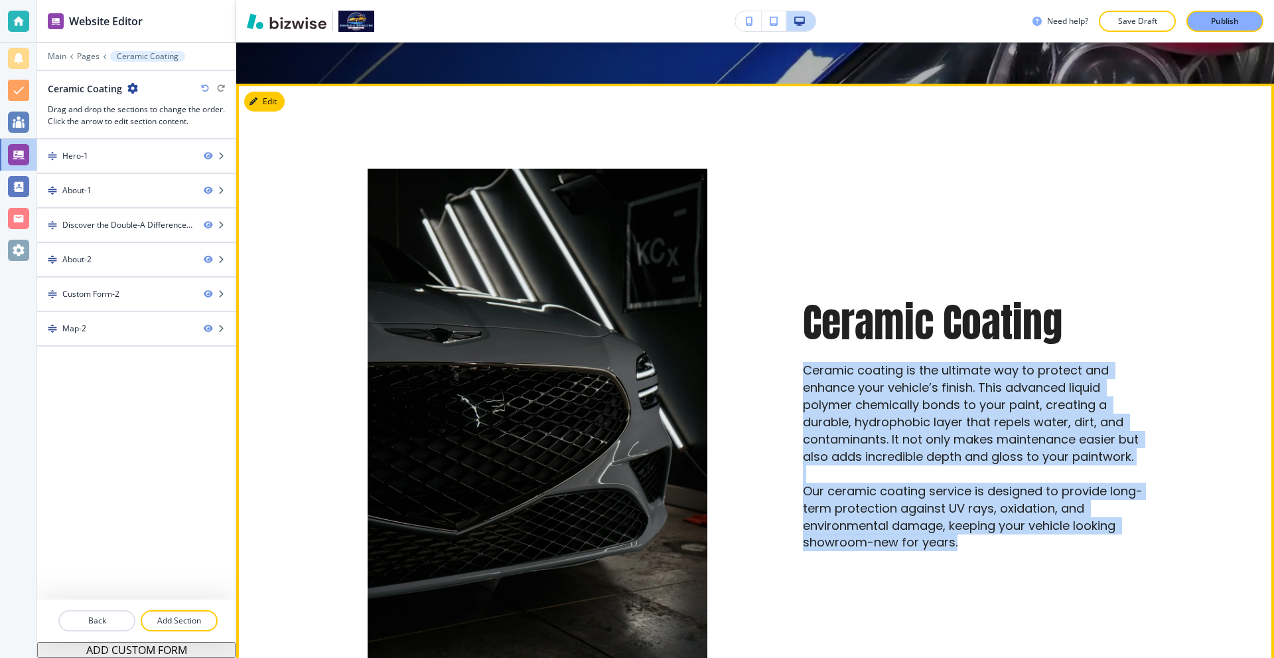
drag, startPoint x: 267, startPoint y: 107, endPoint x: 246, endPoint y: 118, distance: 23.5
click at [267, 106] on button "Edit" at bounding box center [264, 102] width 40 height 20
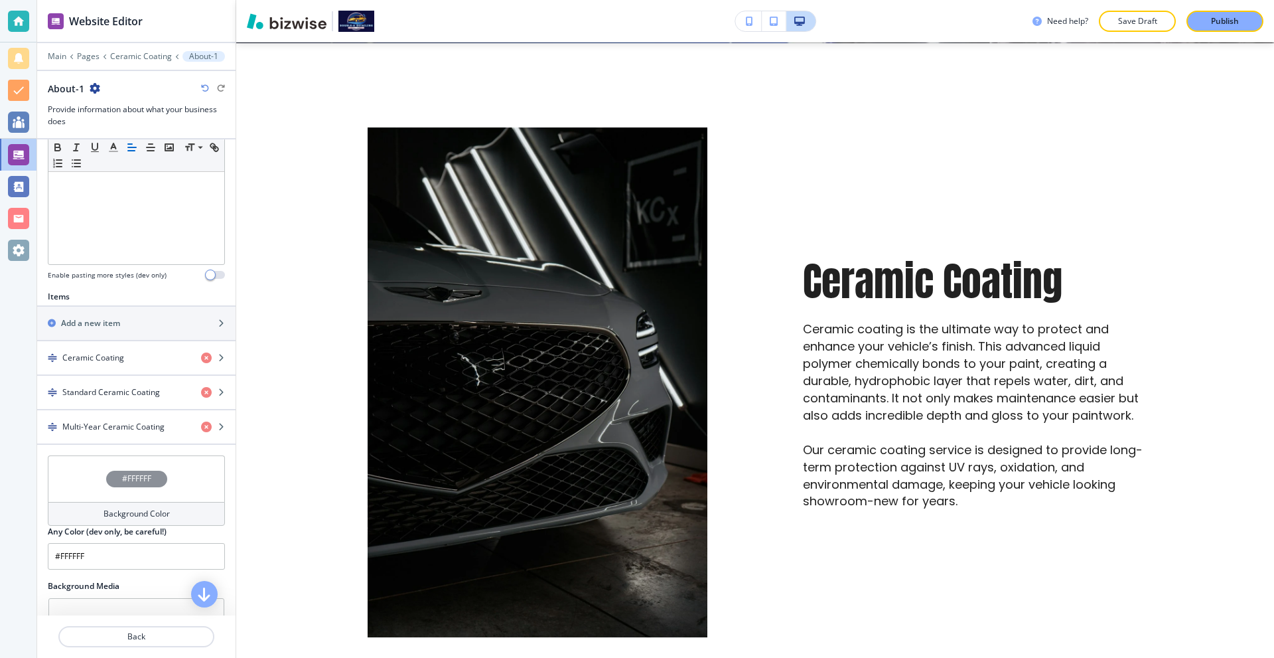
scroll to position [332, 0]
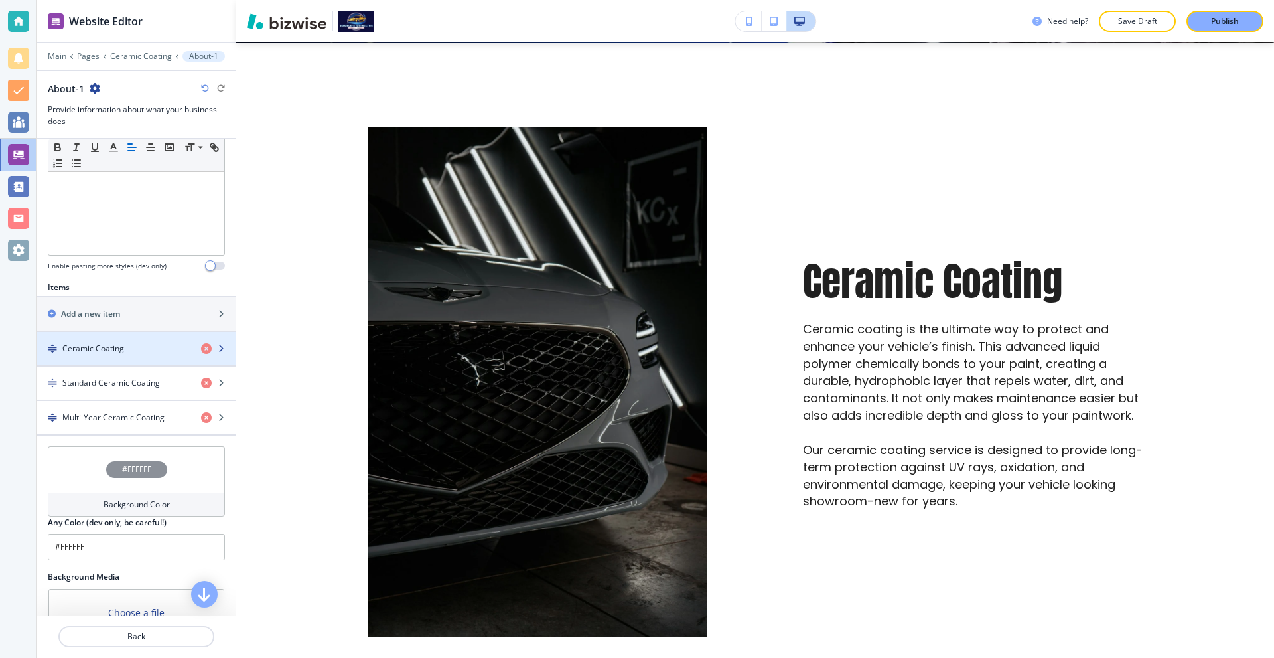
click at [122, 346] on h4 "Ceramic Coating" at bounding box center [93, 348] width 62 height 12
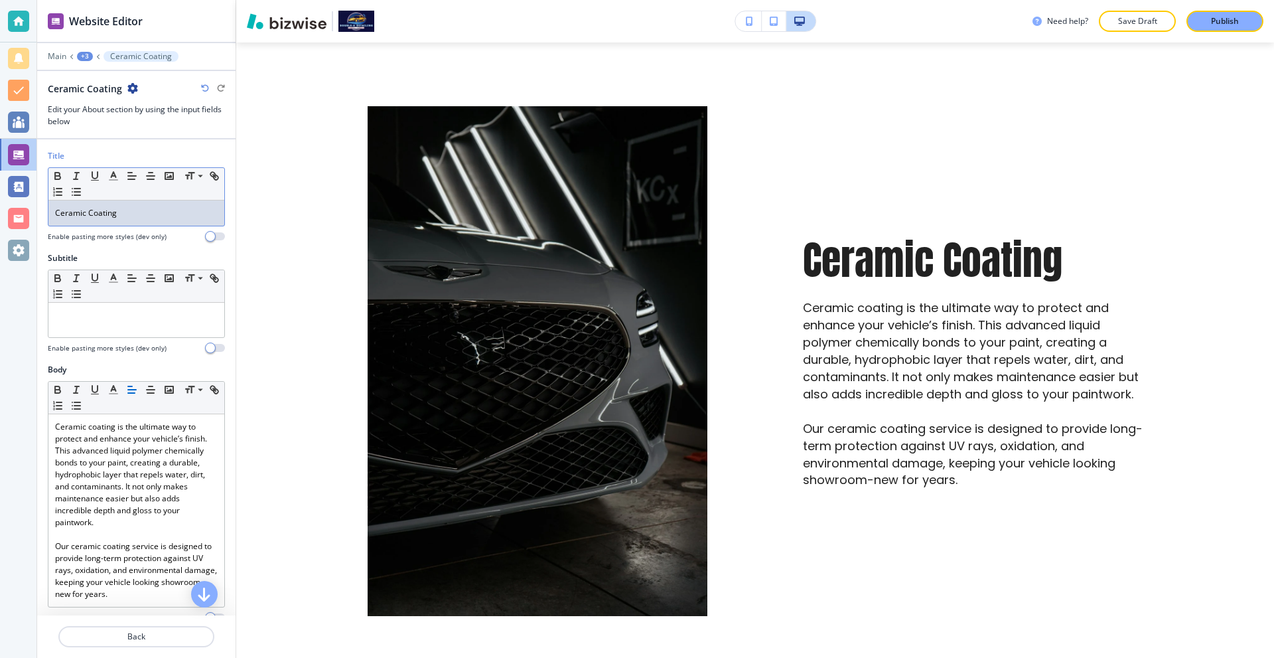
click at [54, 214] on div "Ceramic Coating" at bounding box center [136, 212] width 176 height 25
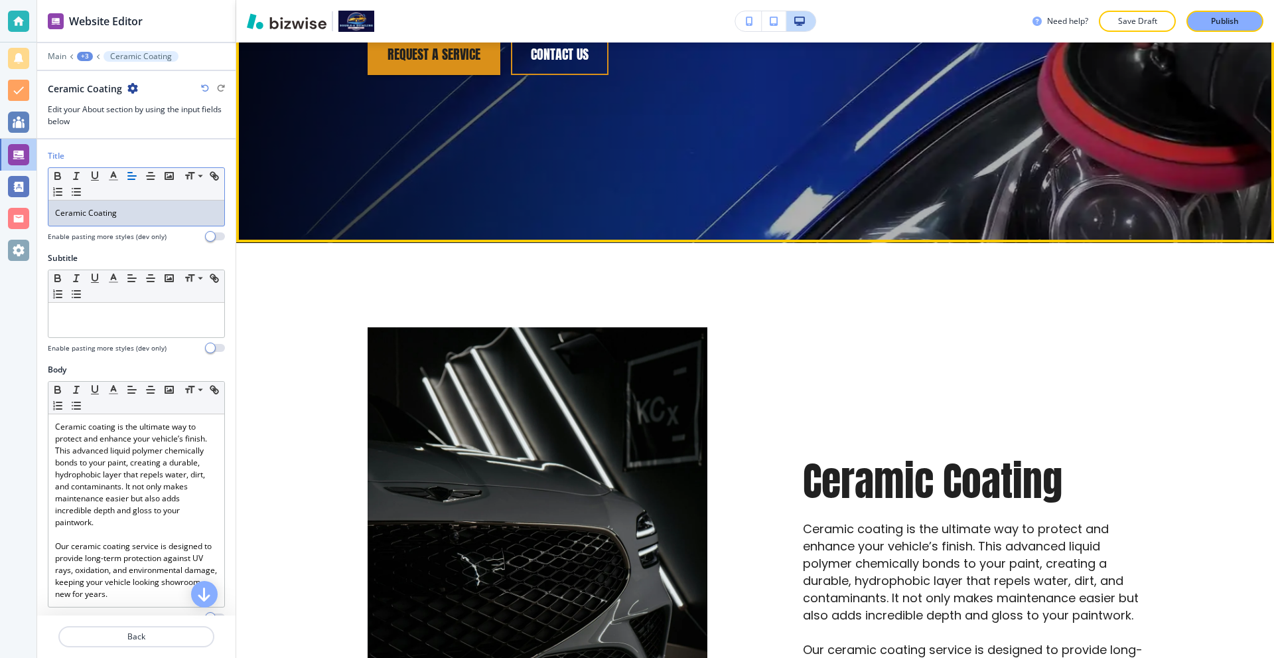
scroll to position [460, 0]
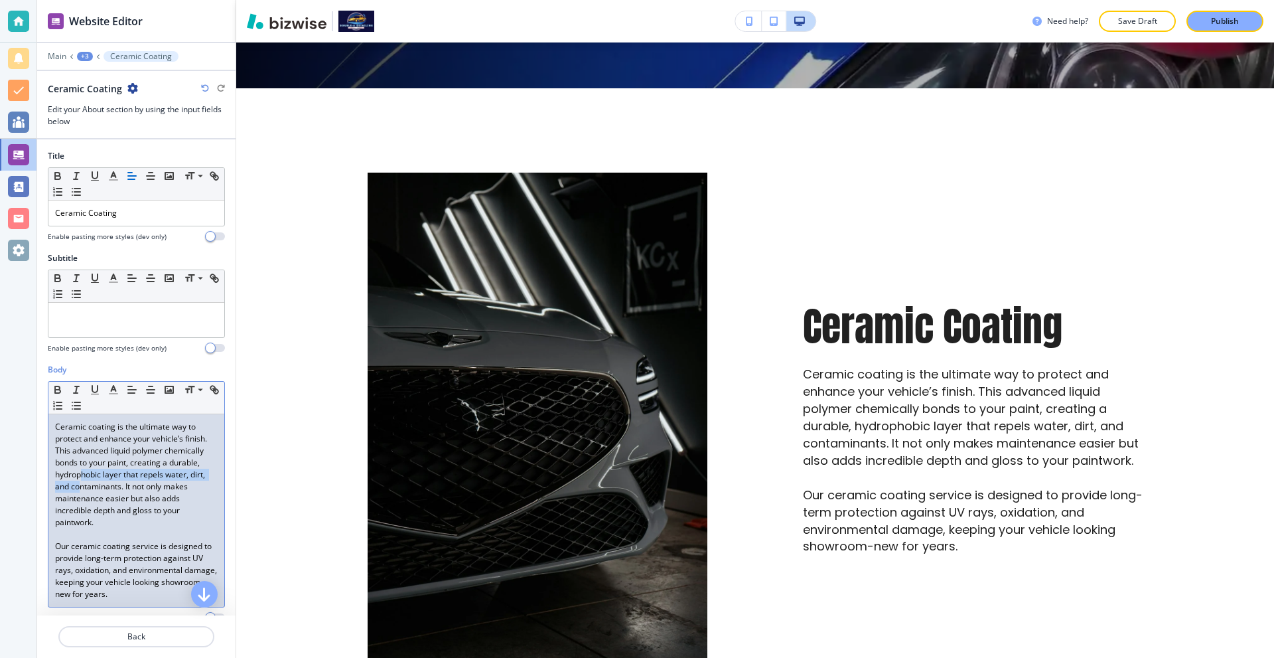
click at [121, 480] on p "Ceramic coating is the ultimate way to protect and enhance your vehicle’s finis…" at bounding box center [136, 474] width 163 height 107
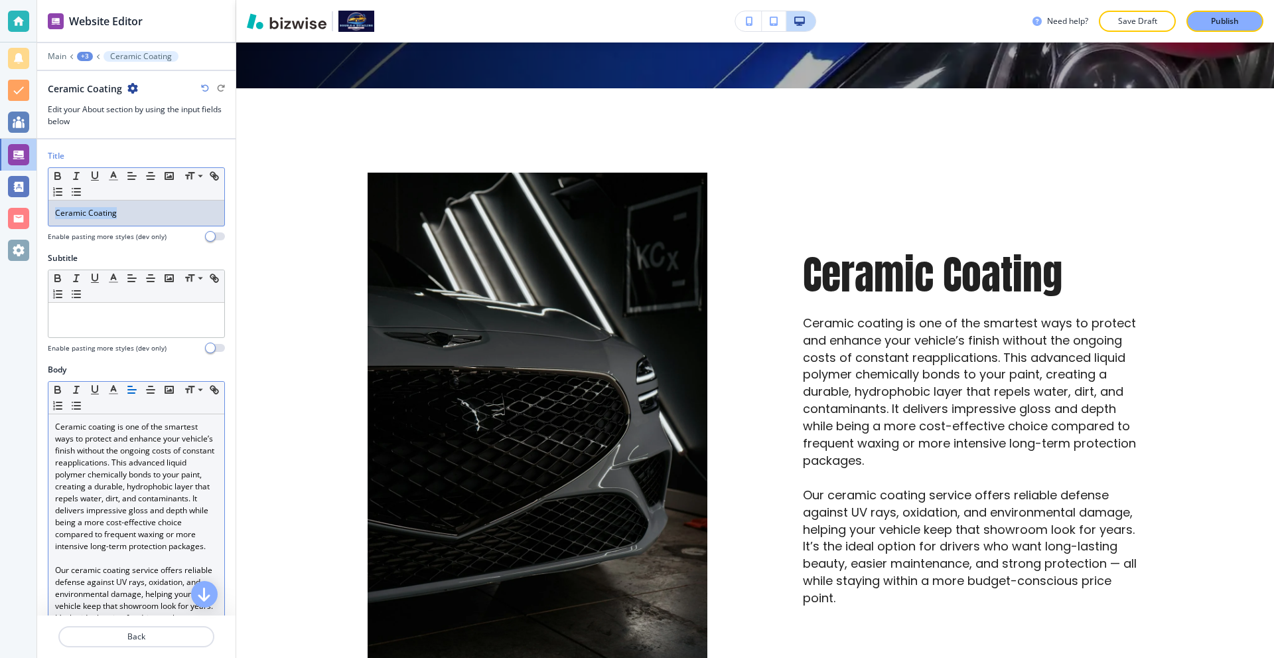
drag, startPoint x: 133, startPoint y: 208, endPoint x: 0, endPoint y: 221, distance: 133.3
click at [0, 221] on div "Website Editor Main +3 Ceramic Coating Ceramic Coating Edit your About section …" at bounding box center [637, 329] width 1274 height 658
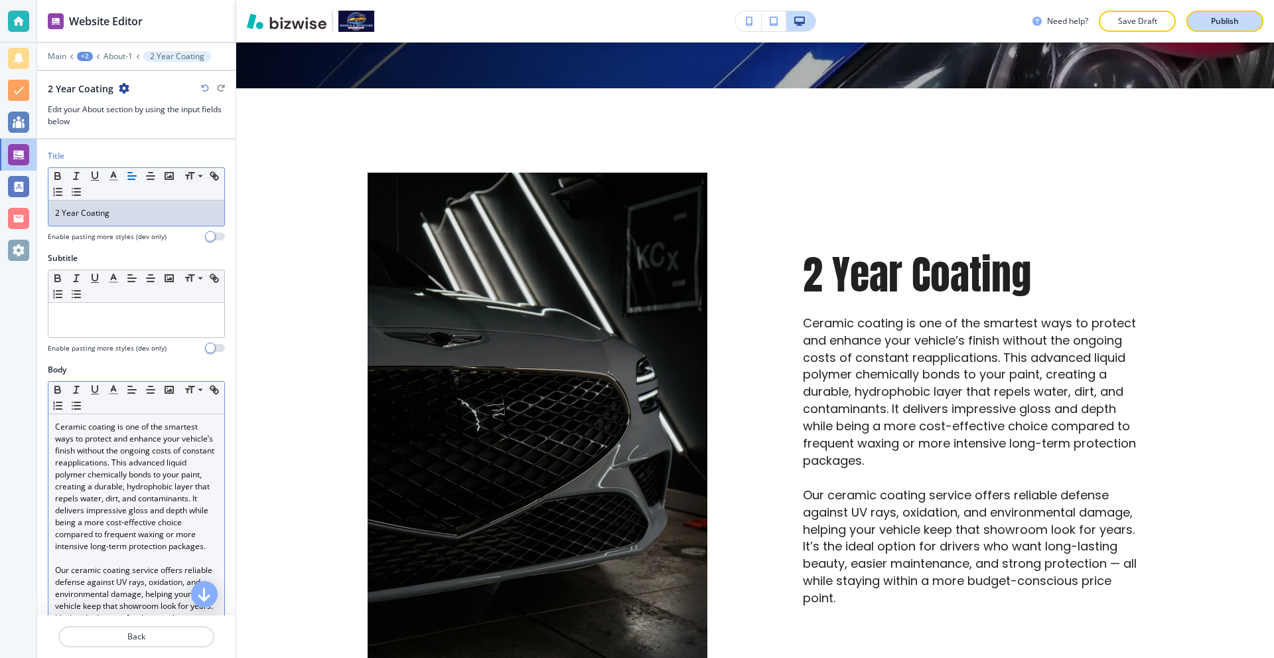
click at [1218, 25] on p "Publish" at bounding box center [1225, 21] width 28 height 12
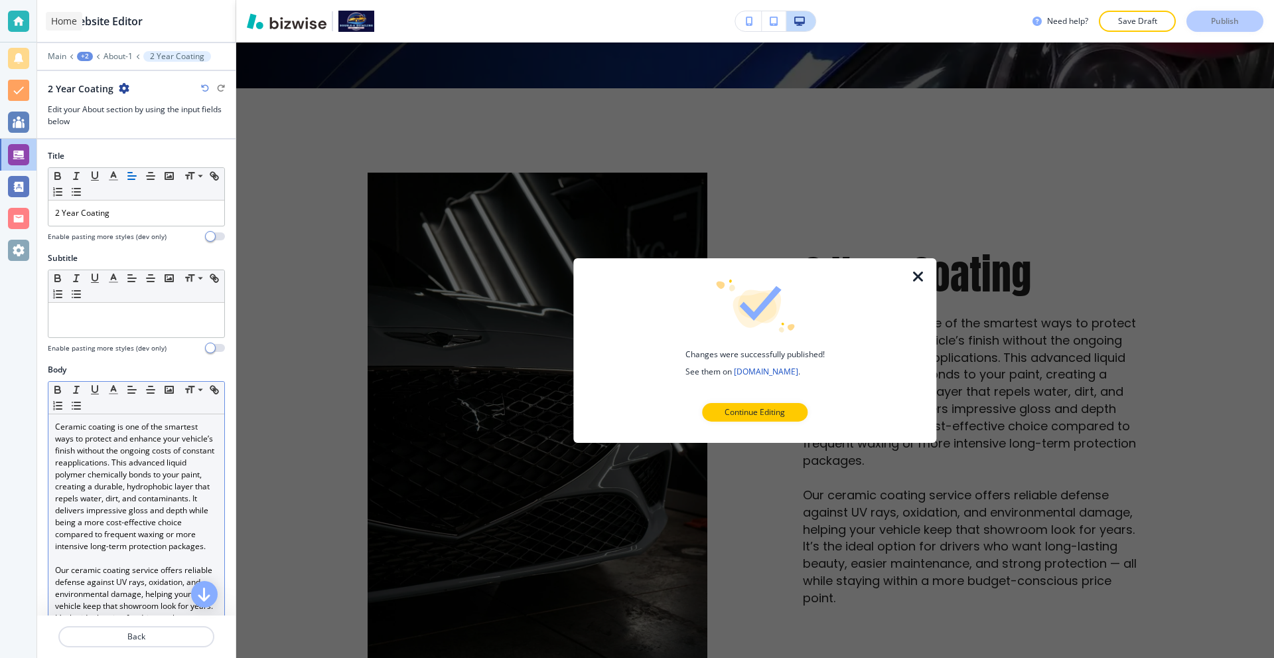
click at [11, 26] on div at bounding box center [18, 21] width 21 height 21
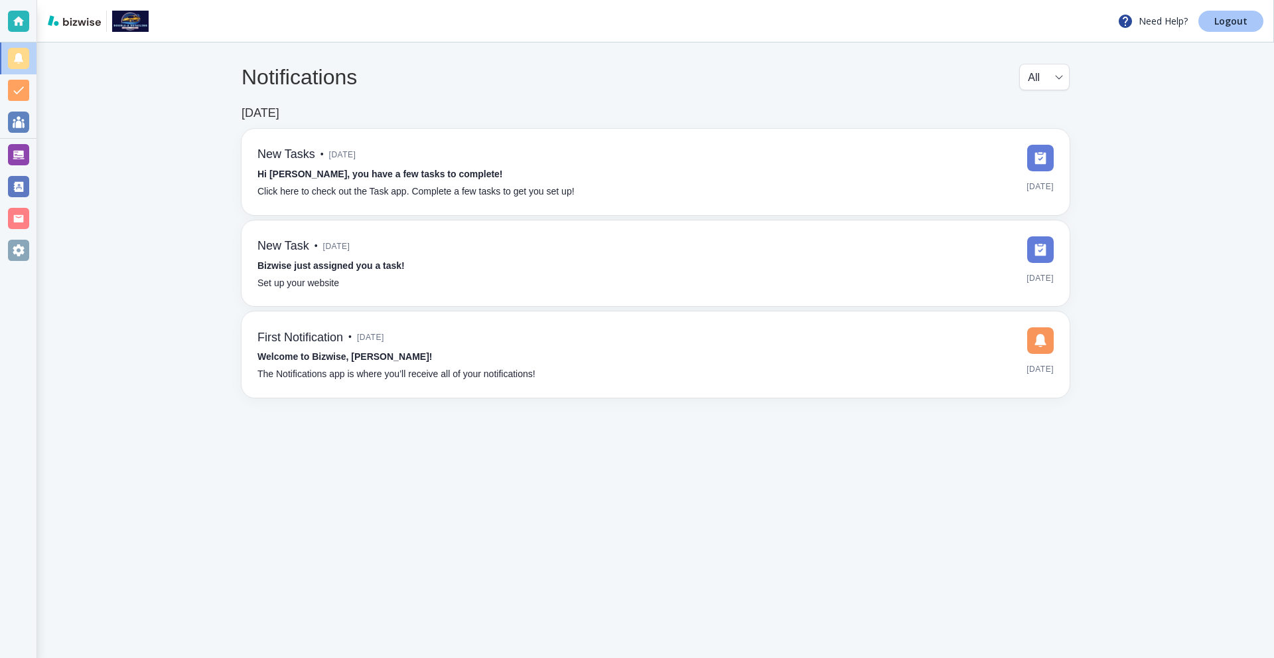
drag, startPoint x: 1226, startPoint y: 21, endPoint x: 1126, endPoint y: 0, distance: 102.4
click at [1224, 21] on p "Logout" at bounding box center [1230, 21] width 33 height 9
